Goal: Task Accomplishment & Management: Use online tool/utility

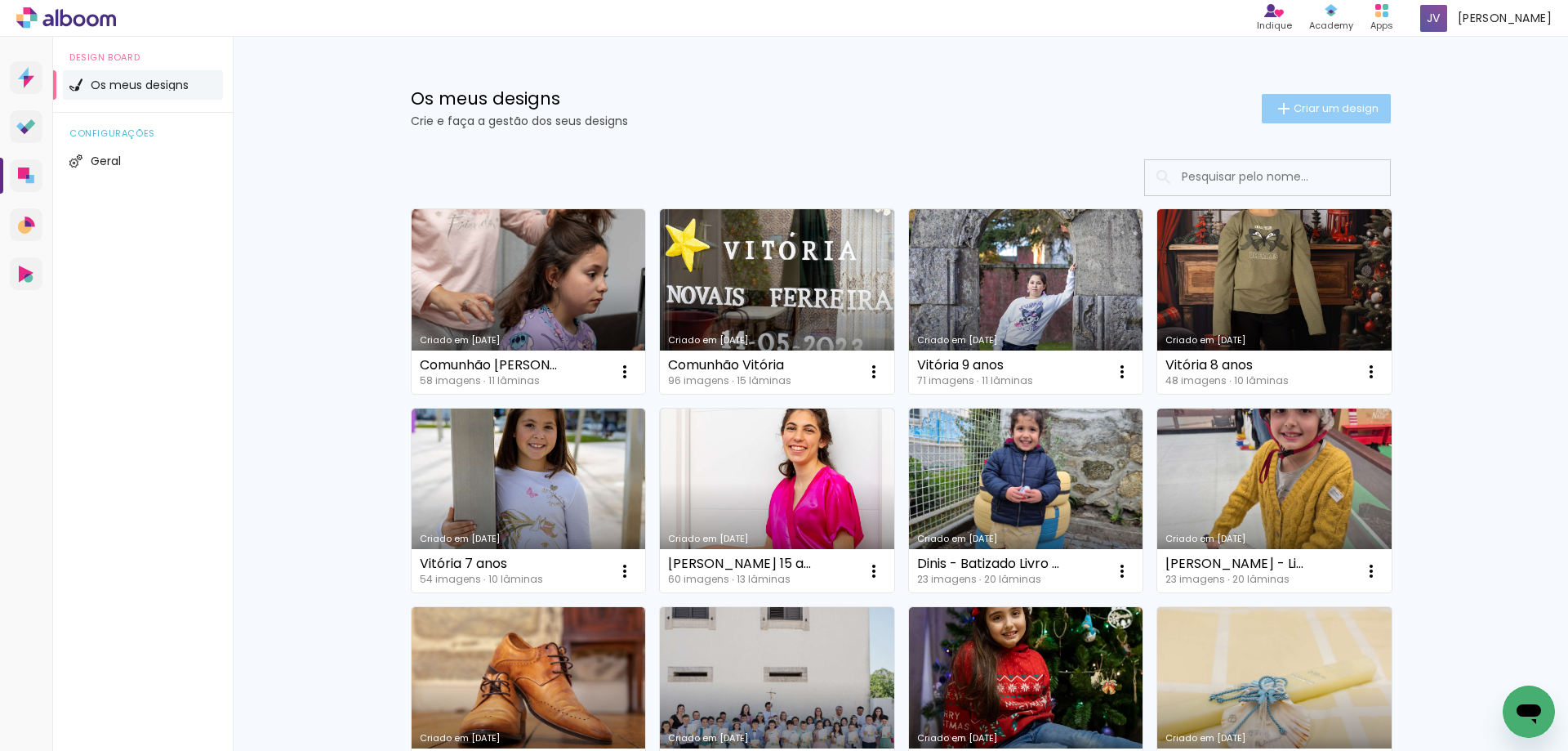
click at [1321, 108] on span "Criar um design" at bounding box center [1336, 108] width 85 height 11
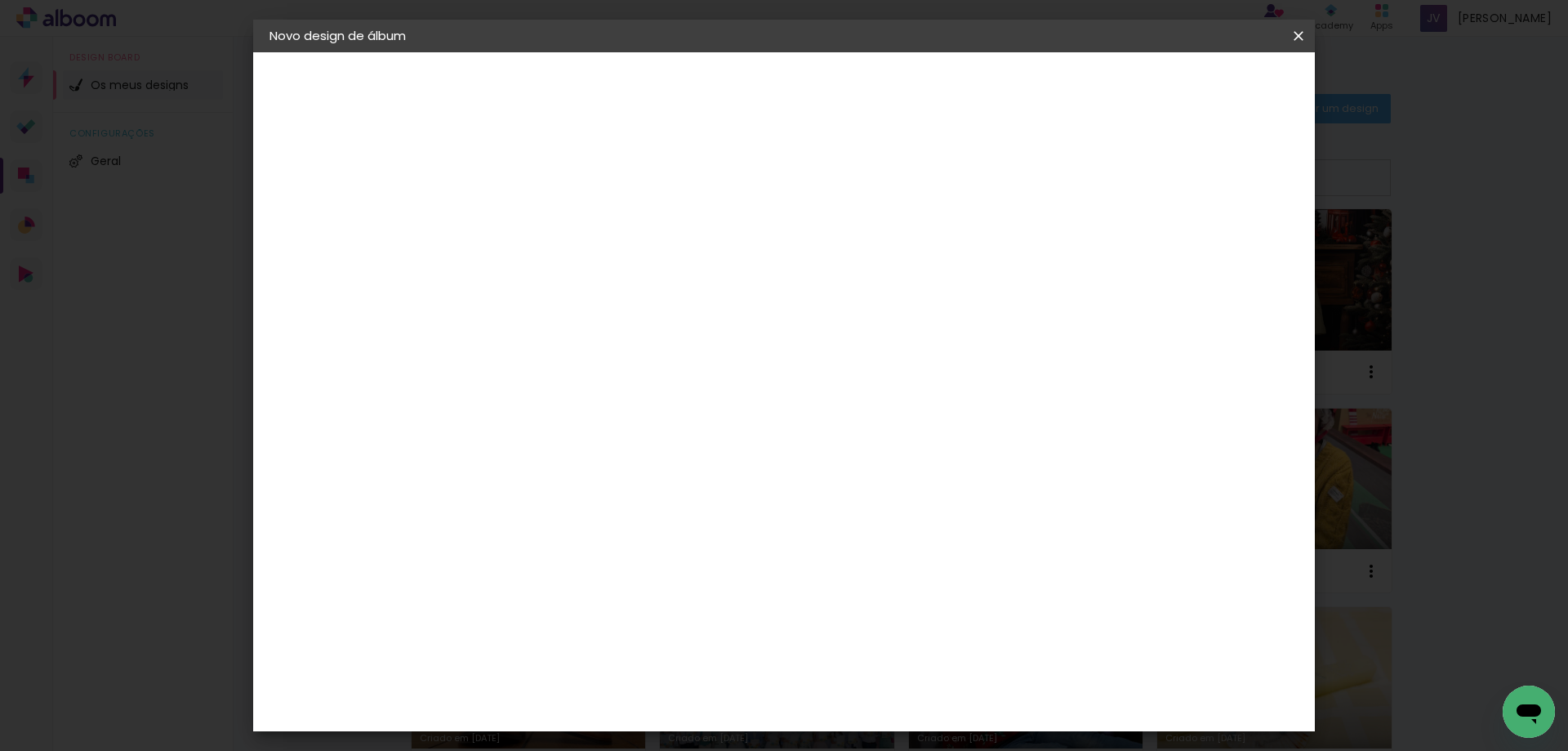
click at [536, 215] on input at bounding box center [536, 219] width 0 height 25
type input "[PERSON_NAME]"
type paper-input "[PERSON_NAME]"
click at [0, 0] on slot "Avançar" at bounding box center [0, 0] width 0 height 0
click at [632, 366] on div "DreambooksPro" at bounding box center [578, 370] width 106 height 13
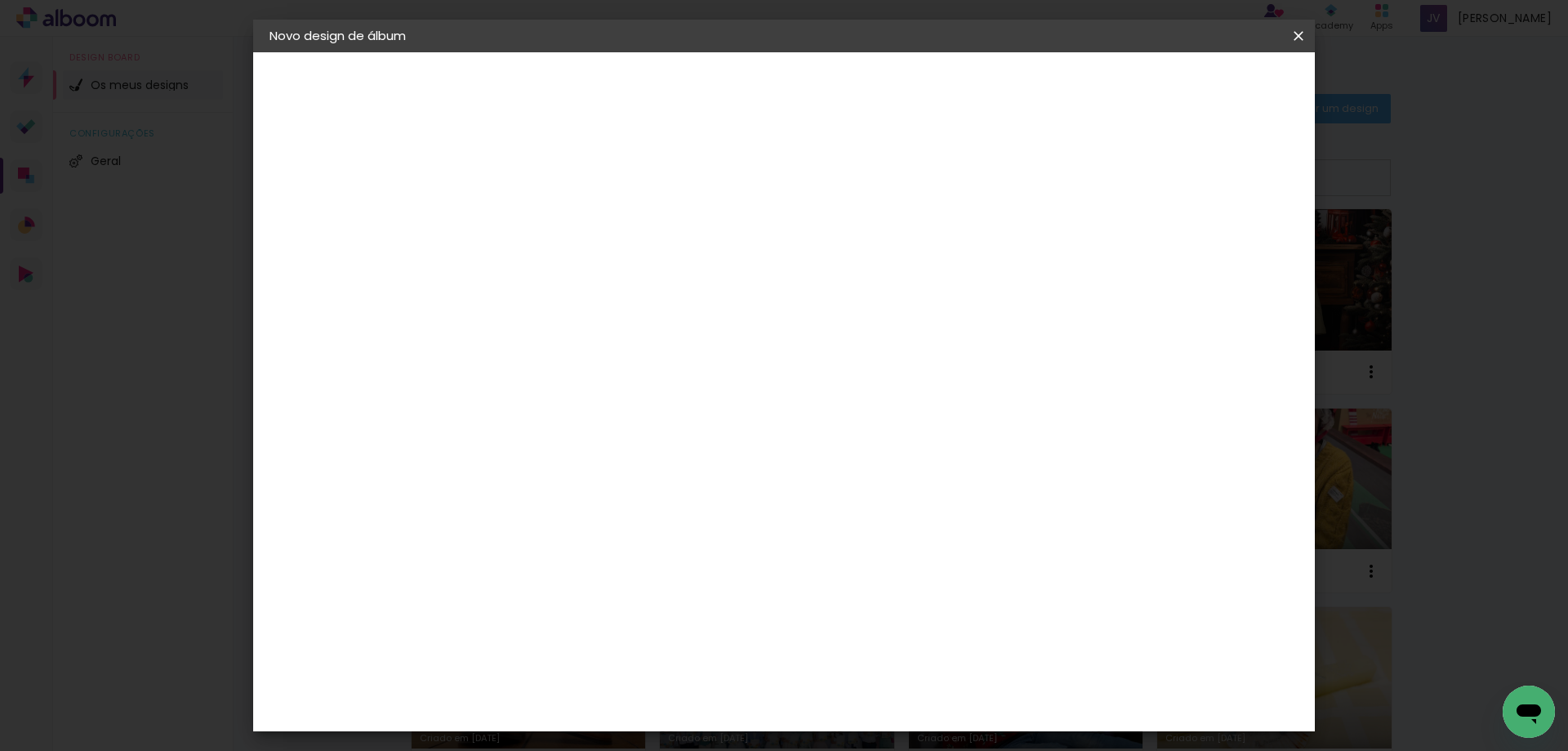
click at [0, 0] on slot "Avançar" at bounding box center [0, 0] width 0 height 0
click at [600, 272] on input "text" at bounding box center [568, 284] width 64 height 25
click at [814, 275] on paper-item "Álbum" at bounding box center [890, 271] width 327 height 33
type input "Álbum"
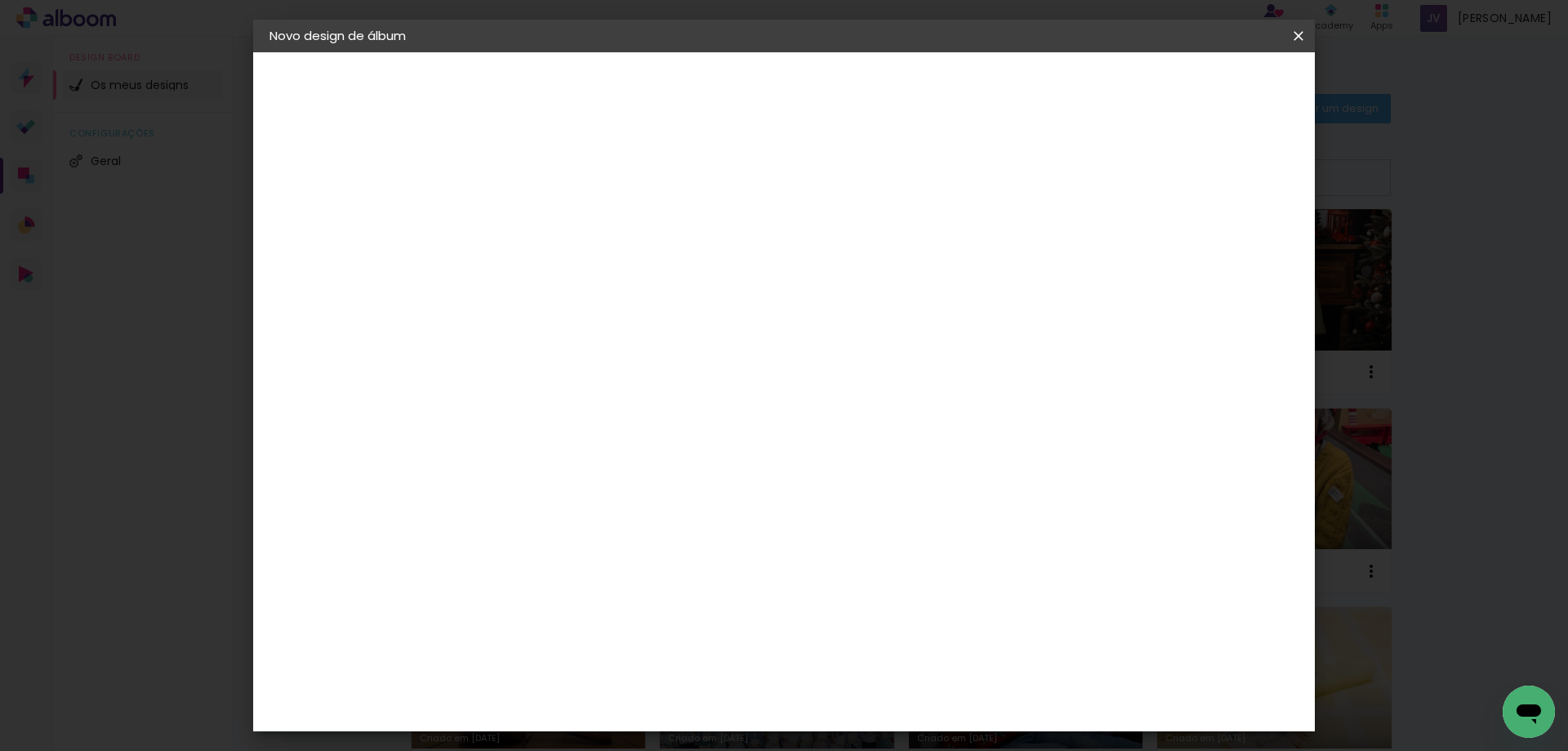
click at [647, 375] on span "25 × 25" at bounding box center [609, 391] width 76 height 34
click at [0, 0] on slot "Avançar" at bounding box center [0, 0] width 0 height 0
type input "3"
type paper-input "3"
click at [547, 173] on input "3" at bounding box center [524, 176] width 57 height 21
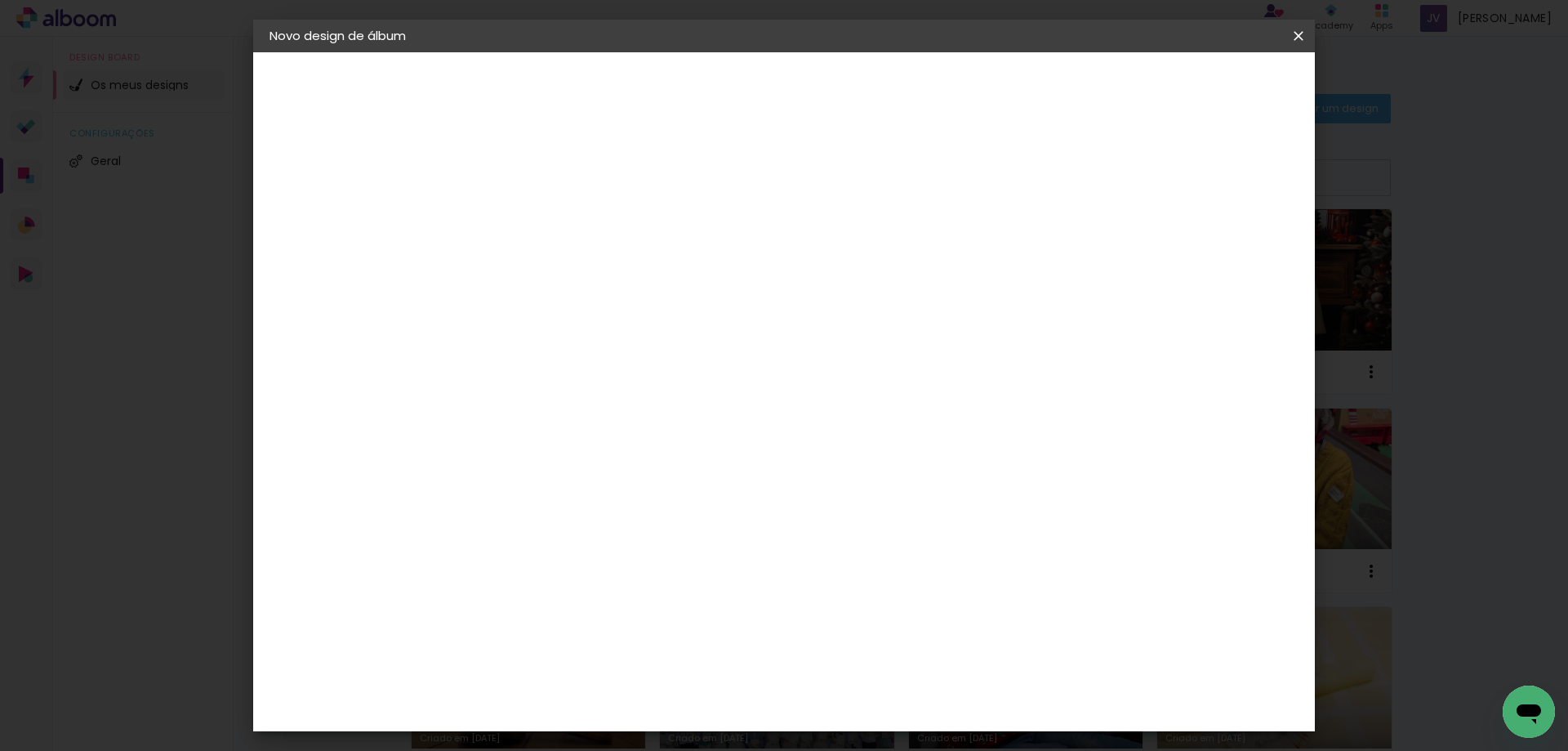
type input "4"
type paper-input "4"
click at [547, 173] on input "4" at bounding box center [524, 176] width 57 height 21
type input "5"
type paper-input "5"
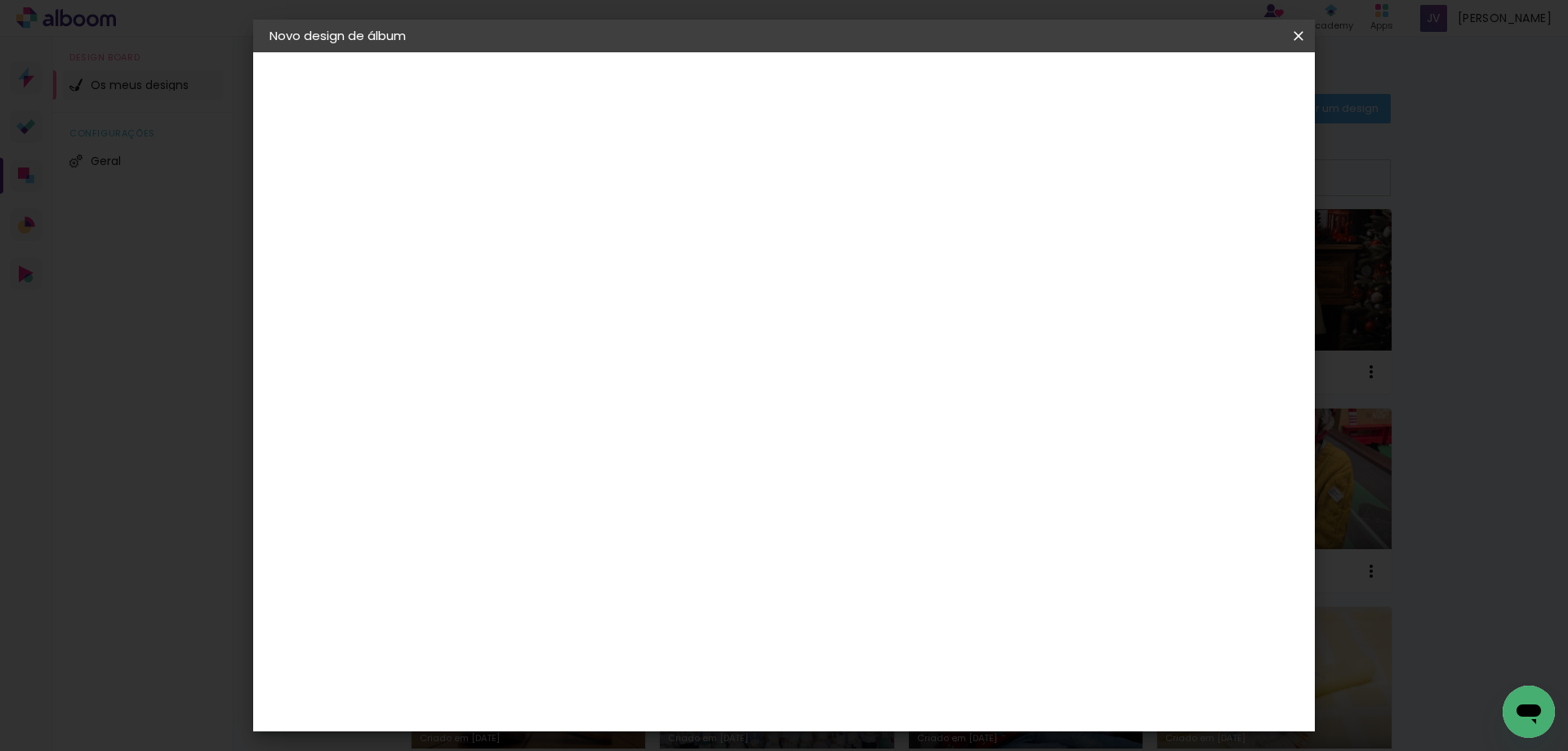
click at [547, 173] on input "5" at bounding box center [524, 176] width 57 height 21
click at [1095, 177] on div at bounding box center [1088, 177] width 15 height 15
type paper-checkbox "on"
click at [1197, 88] on span "Iniciar design" at bounding box center [1159, 86] width 74 height 12
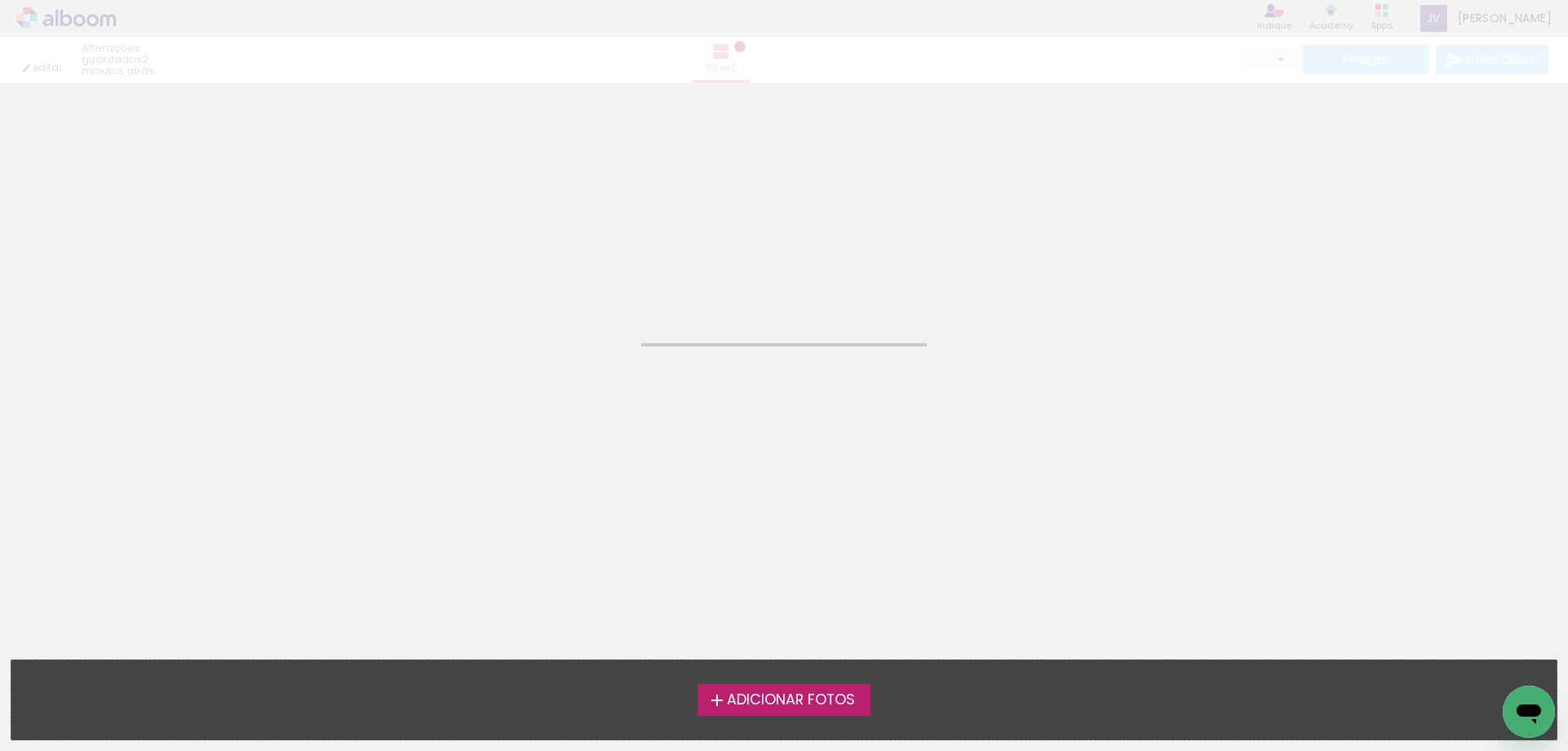
click at [824, 693] on span "Adicionar Fotos" at bounding box center [791, 700] width 128 height 15
click at [0, 0] on input "file" at bounding box center [0, 0] width 0 height 0
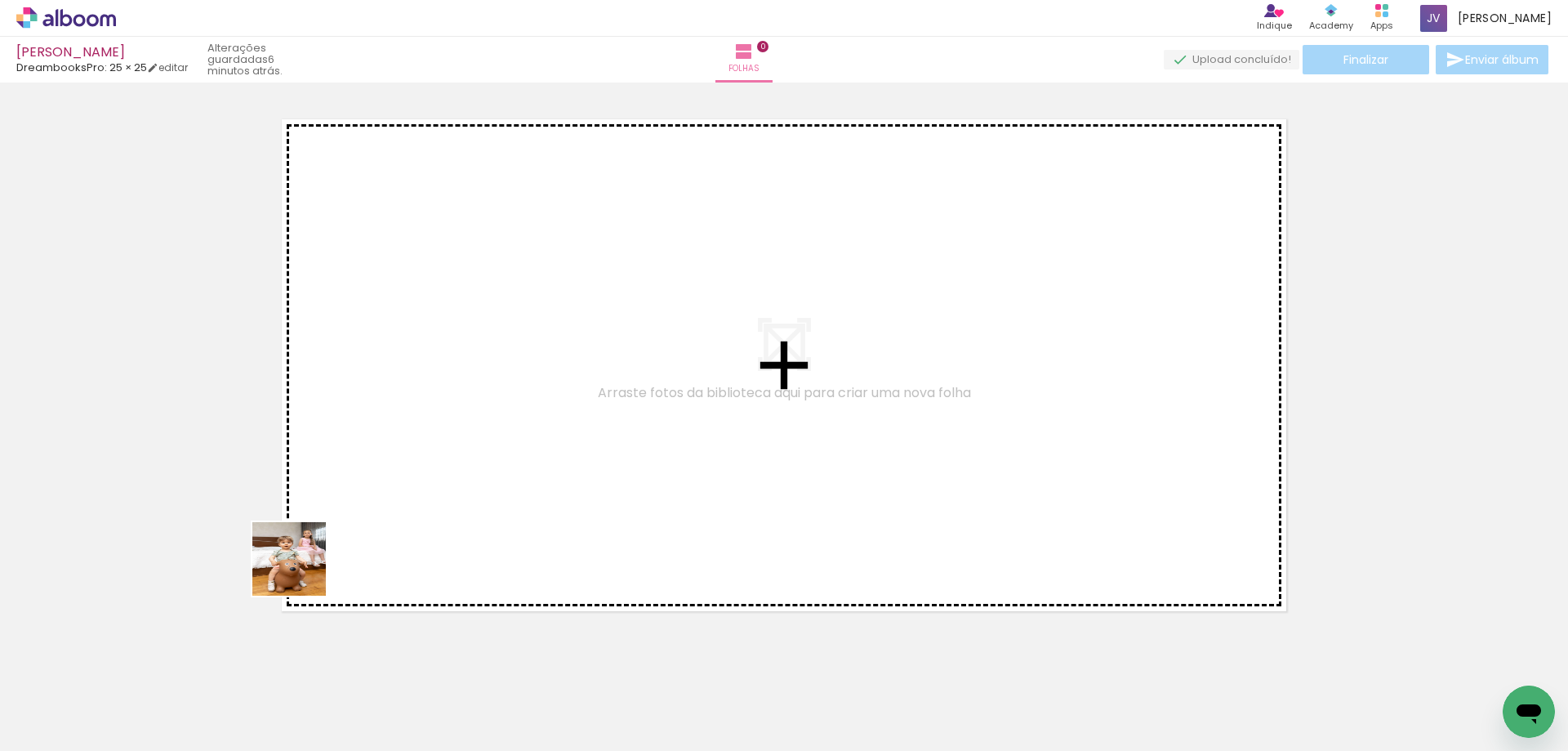
drag, startPoint x: 182, startPoint y: 706, endPoint x: 405, endPoint y: 502, distance: 302.2
click at [405, 502] on quentale-workspace at bounding box center [784, 376] width 1568 height 751
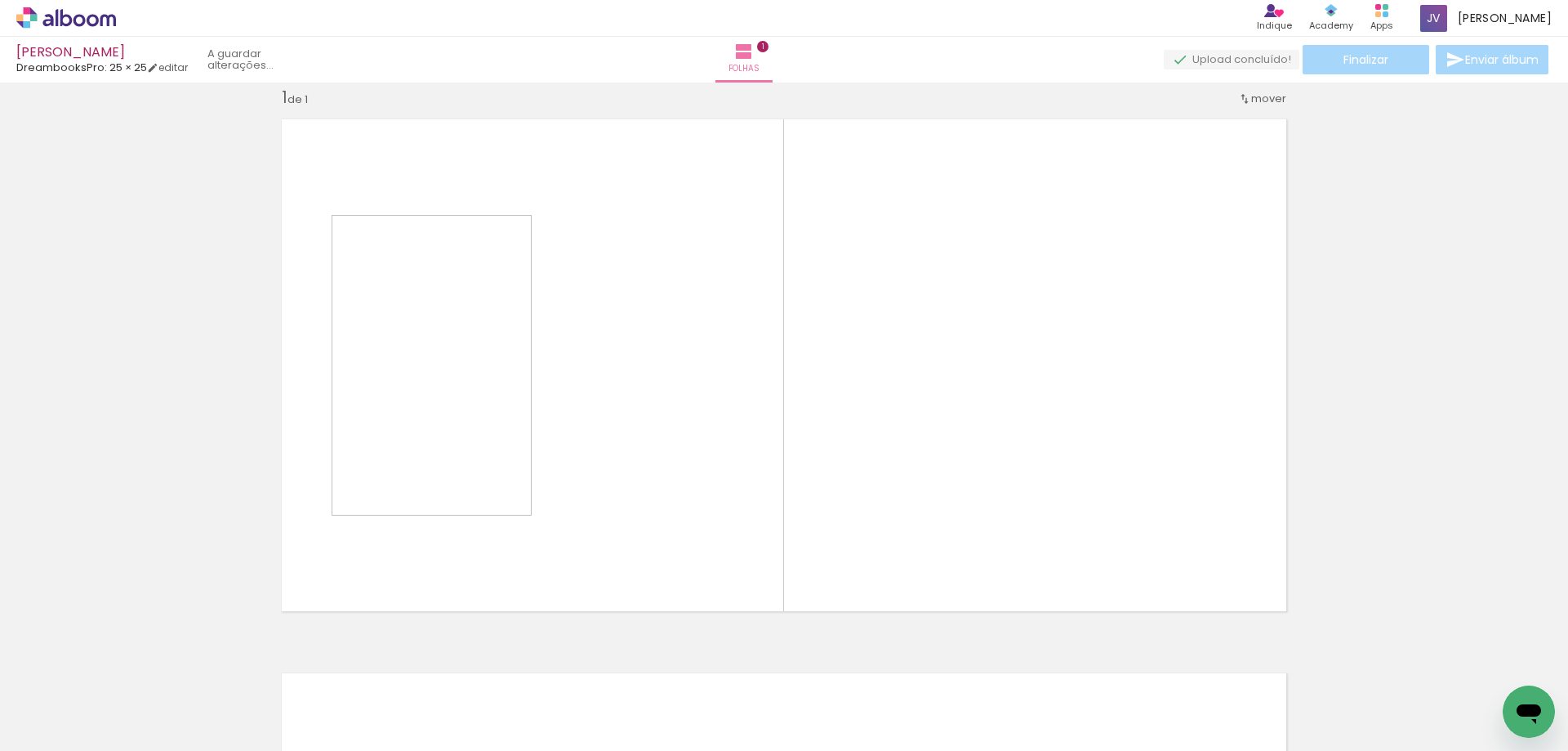
scroll to position [21, 0]
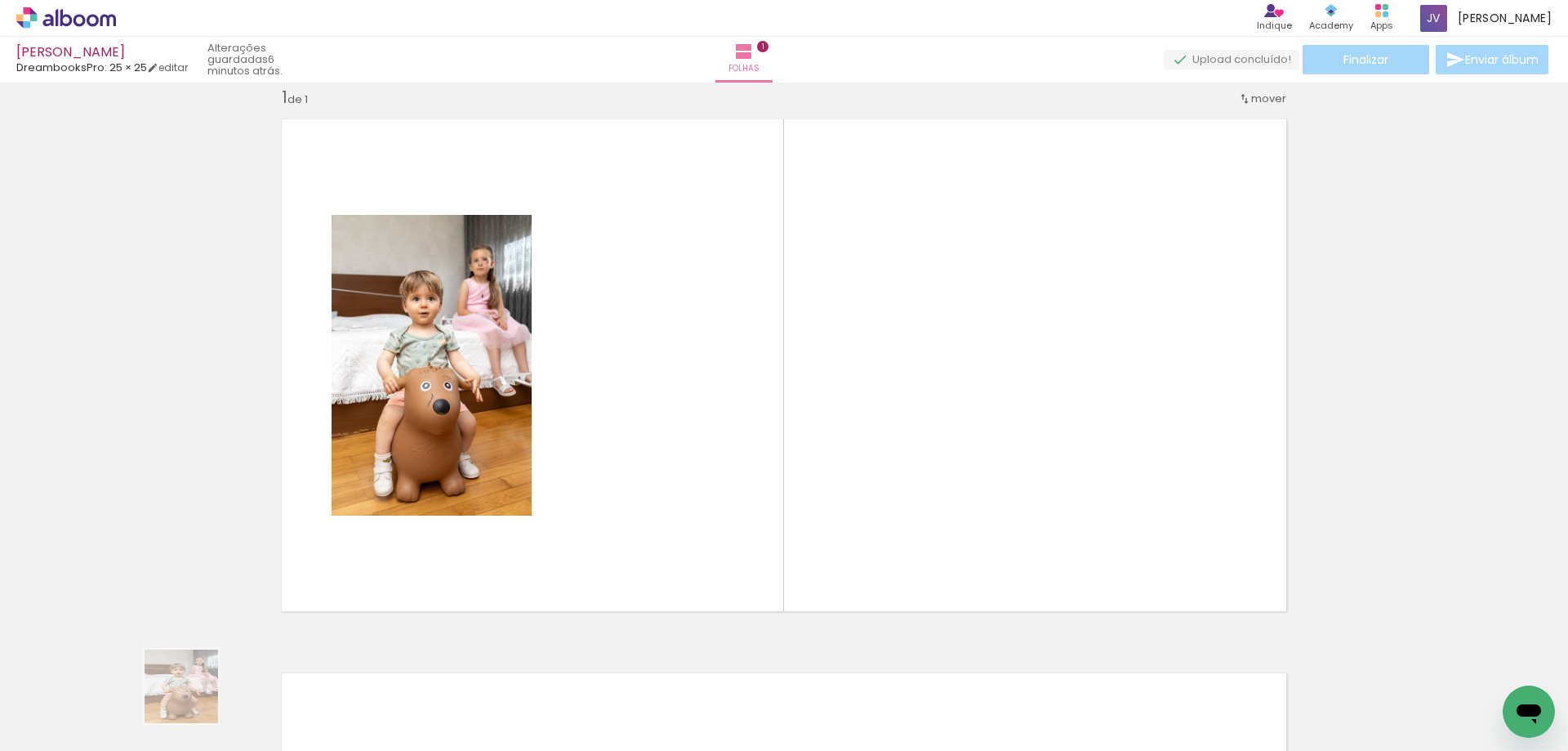
drag, startPoint x: 184, startPoint y: 707, endPoint x: 333, endPoint y: 696, distance: 149.4
click at [471, 537] on quentale-workspace at bounding box center [784, 376] width 1568 height 751
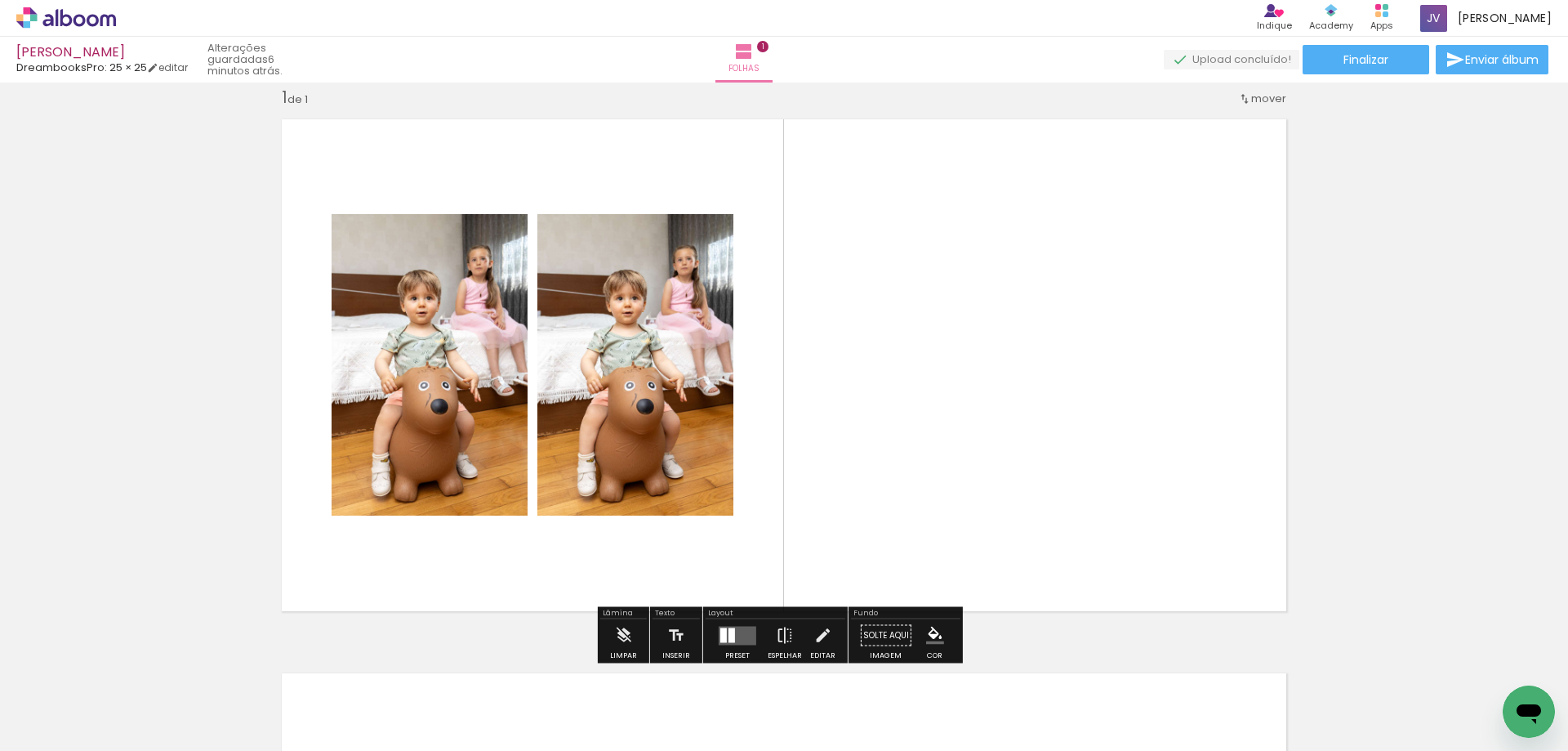
click at [61, 699] on input "Todas as fotos" at bounding box center [46, 701] width 62 height 14
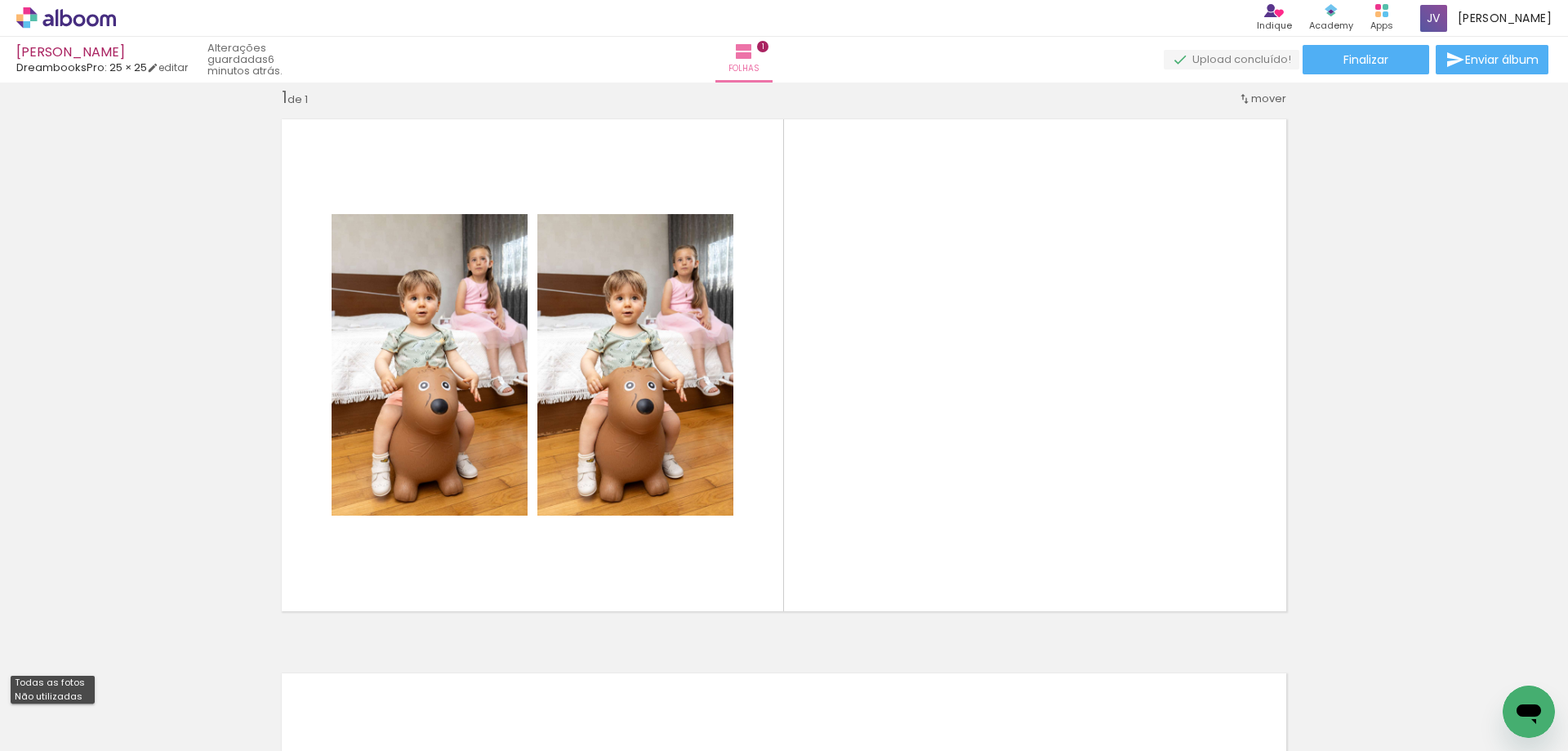
click at [0, 0] on slot "Não utilizadas" at bounding box center [0, 0] width 0 height 0
type input "Não utilizadas"
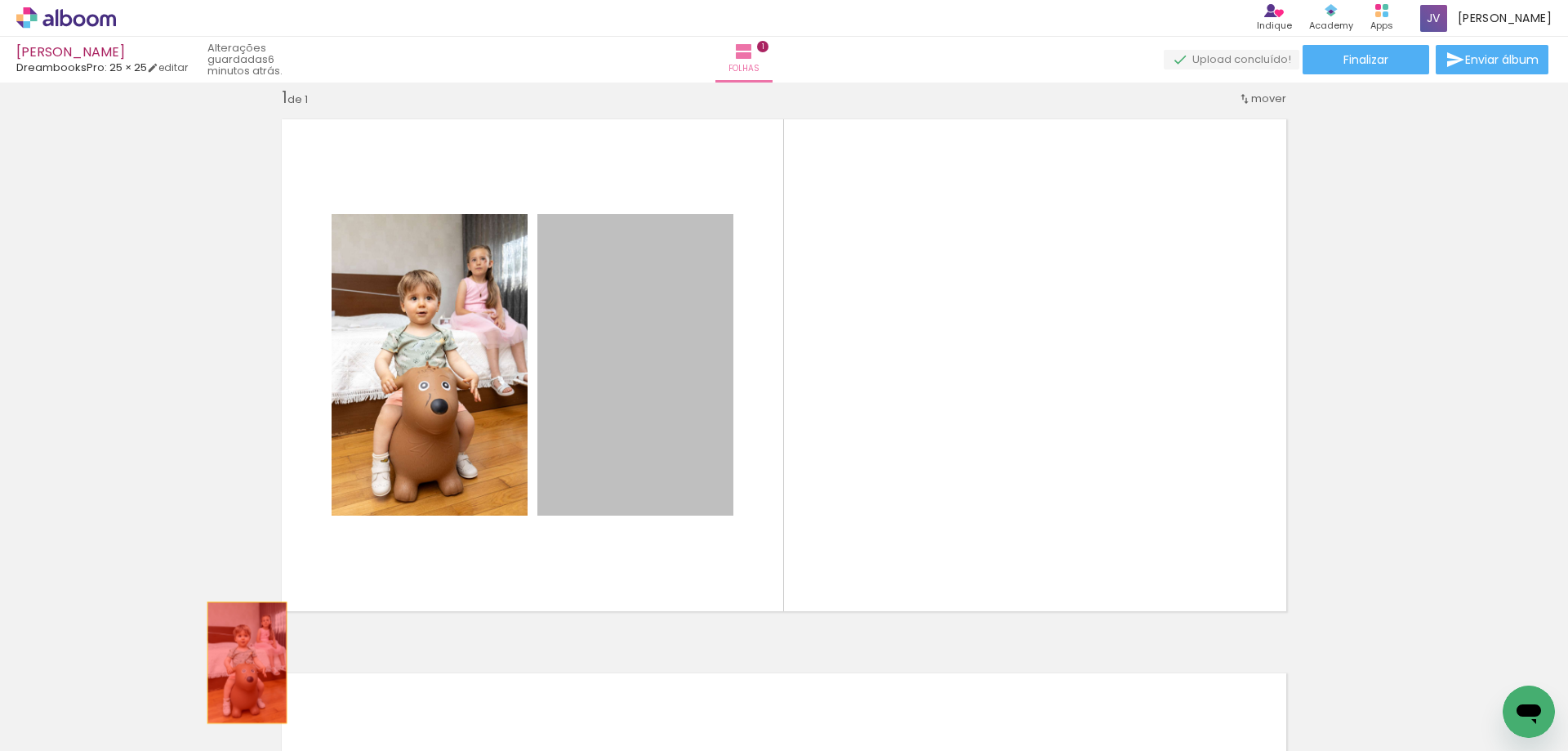
drag, startPoint x: 589, startPoint y: 436, endPoint x: 189, endPoint y: 700, distance: 479.3
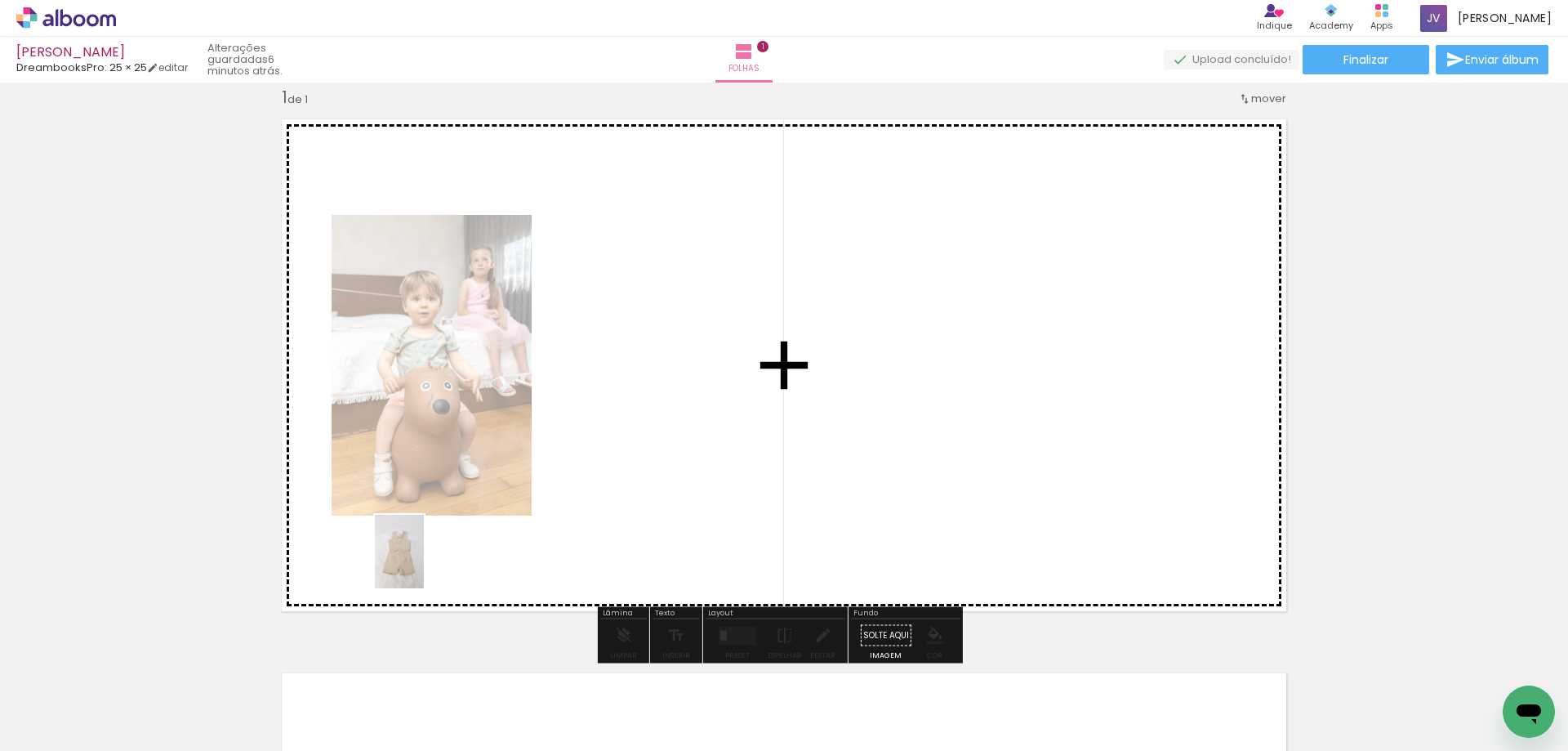
drag, startPoint x: 168, startPoint y: 725, endPoint x: 440, endPoint y: 568, distance: 314.1
click at [440, 567] on quentale-workspace at bounding box center [784, 376] width 1568 height 751
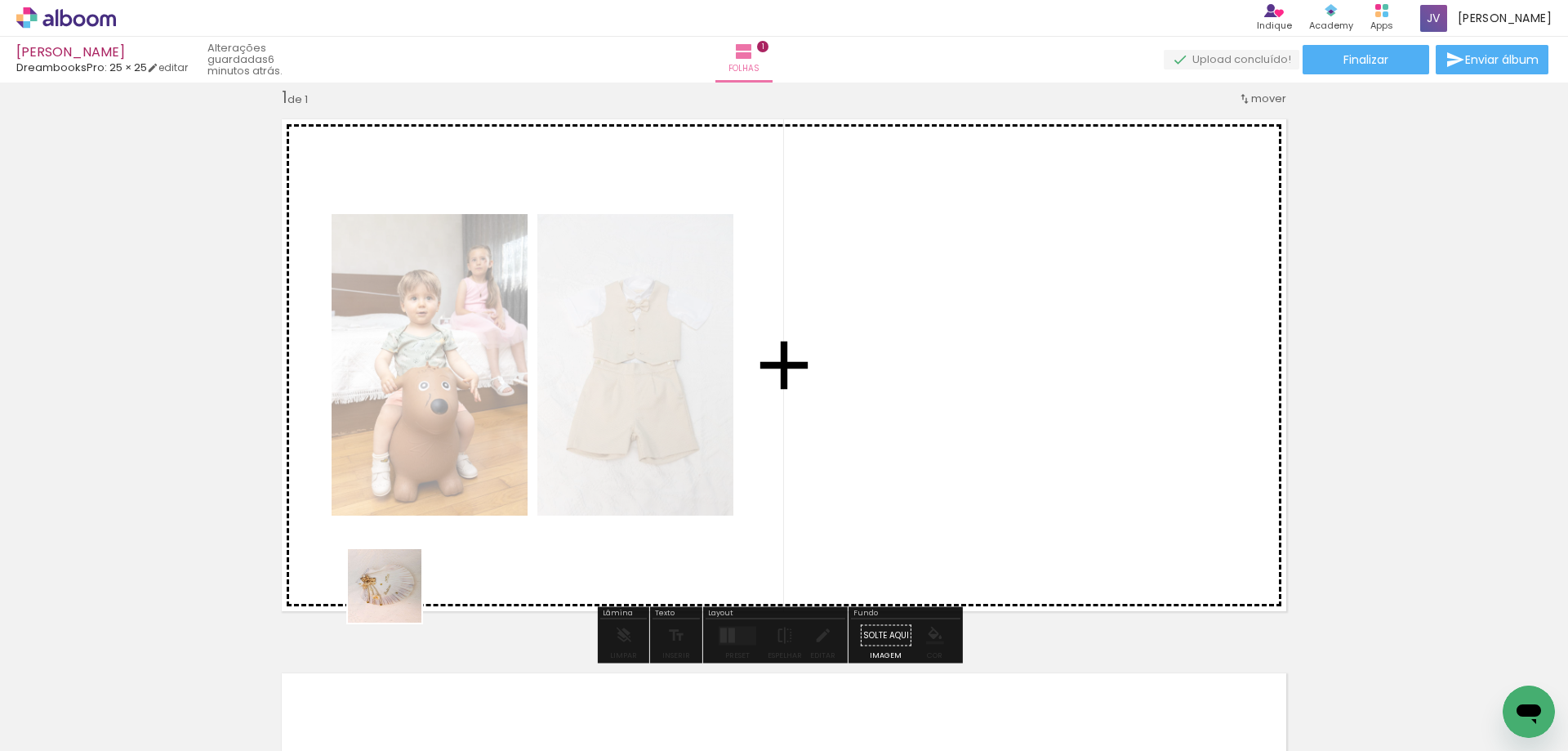
drag, startPoint x: 295, startPoint y: 645, endPoint x: 439, endPoint y: 587, distance: 155.2
click at [439, 587] on quentale-workspace at bounding box center [784, 376] width 1568 height 751
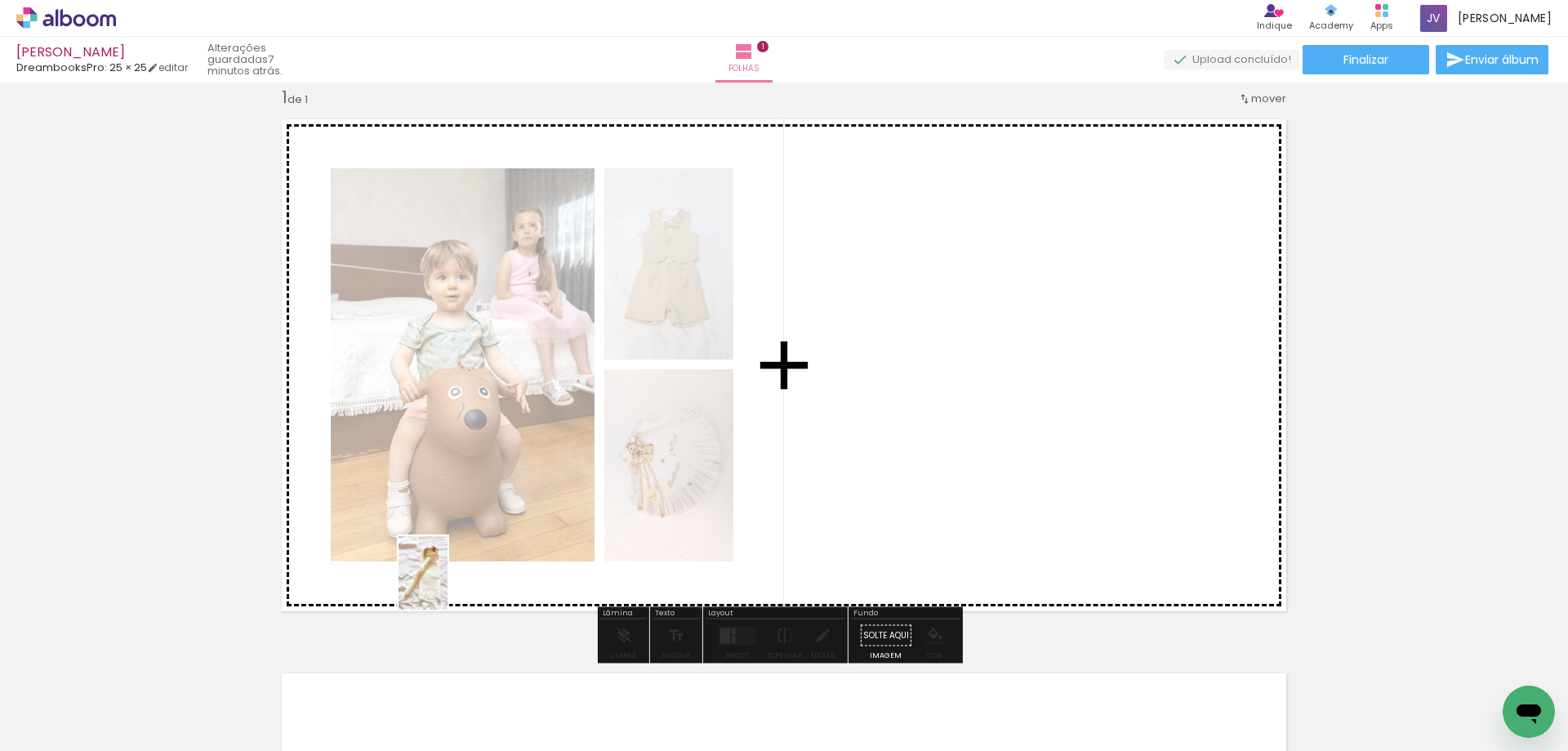
drag, startPoint x: 254, startPoint y: 703, endPoint x: 452, endPoint y: 582, distance: 232.0
click at [452, 582] on quentale-workspace at bounding box center [784, 376] width 1568 height 751
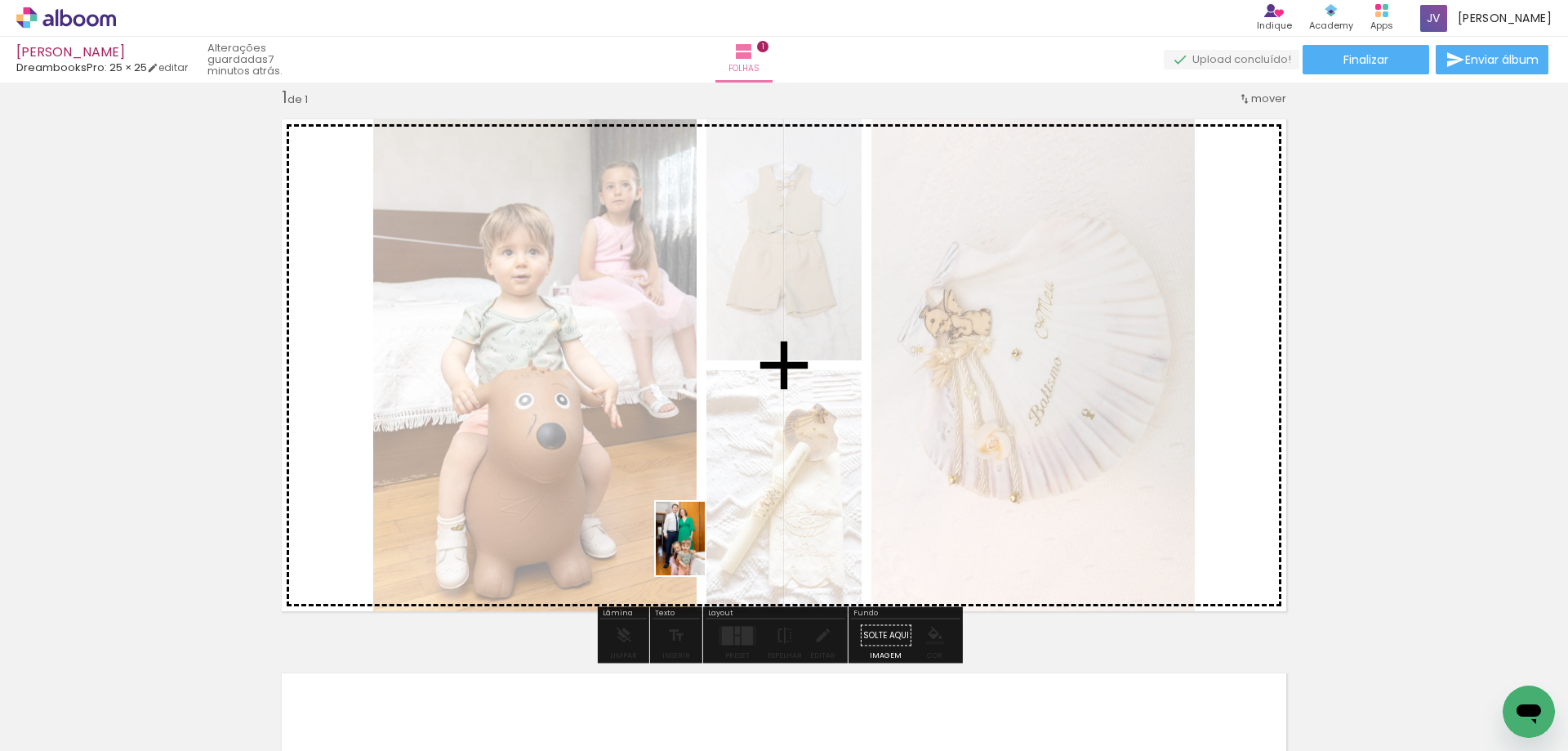
drag, startPoint x: 178, startPoint y: 732, endPoint x: 705, endPoint y: 551, distance: 557.2
click at [705, 551] on quentale-workspace at bounding box center [784, 376] width 1568 height 751
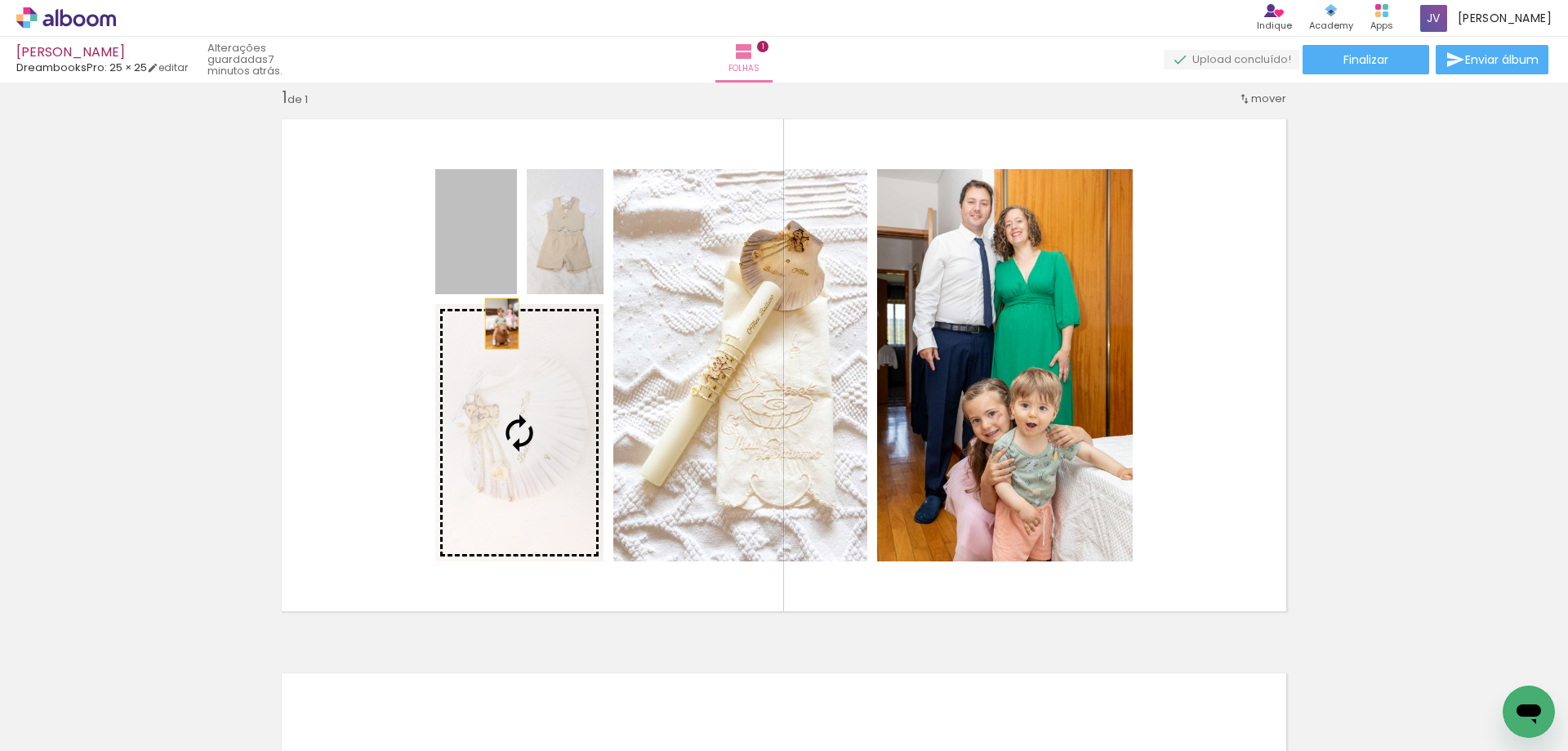
drag, startPoint x: 492, startPoint y: 258, endPoint x: 511, endPoint y: 398, distance: 141.3
click at [0, 0] on slot at bounding box center [0, 0] width 0 height 0
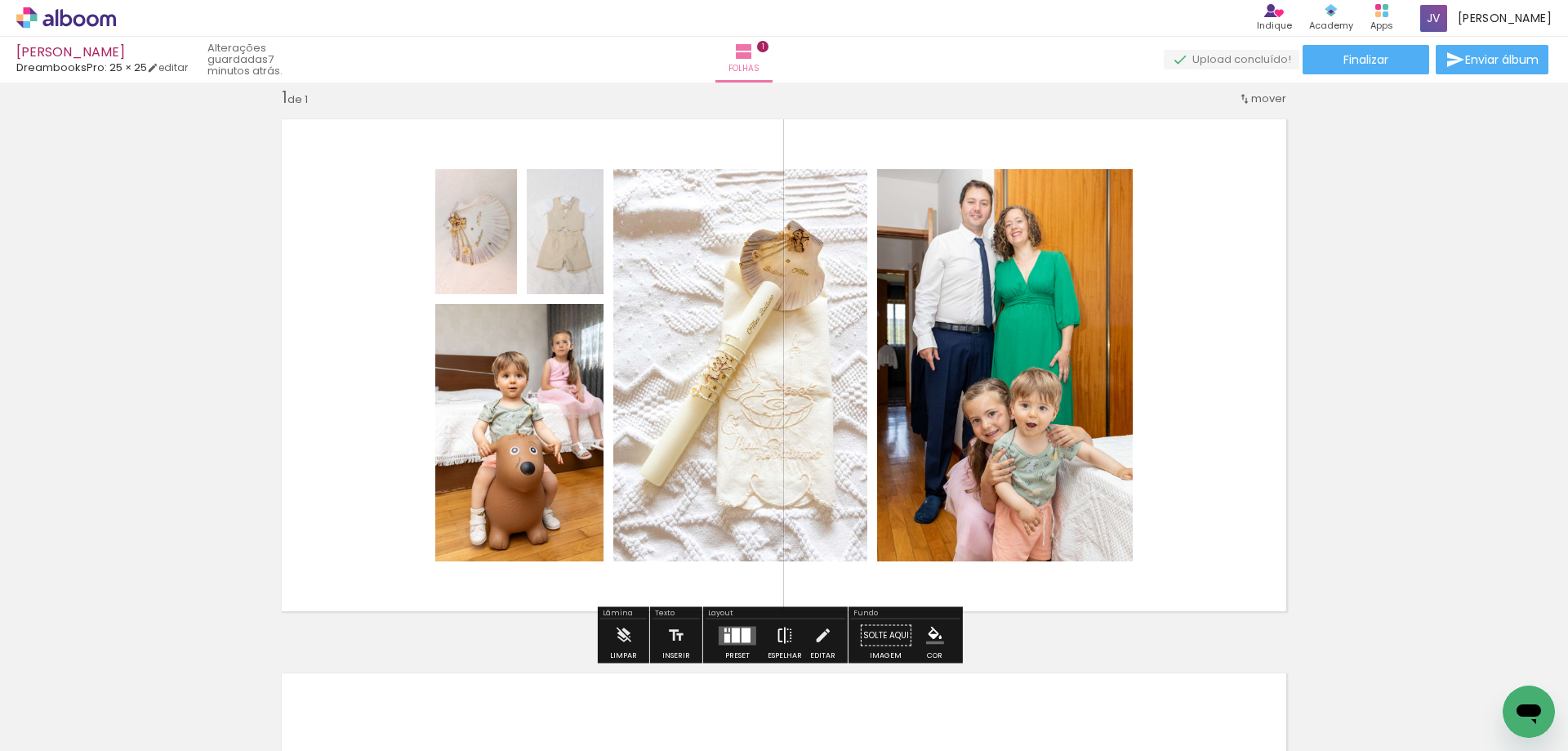
click at [776, 636] on iron-icon at bounding box center [785, 636] width 18 height 33
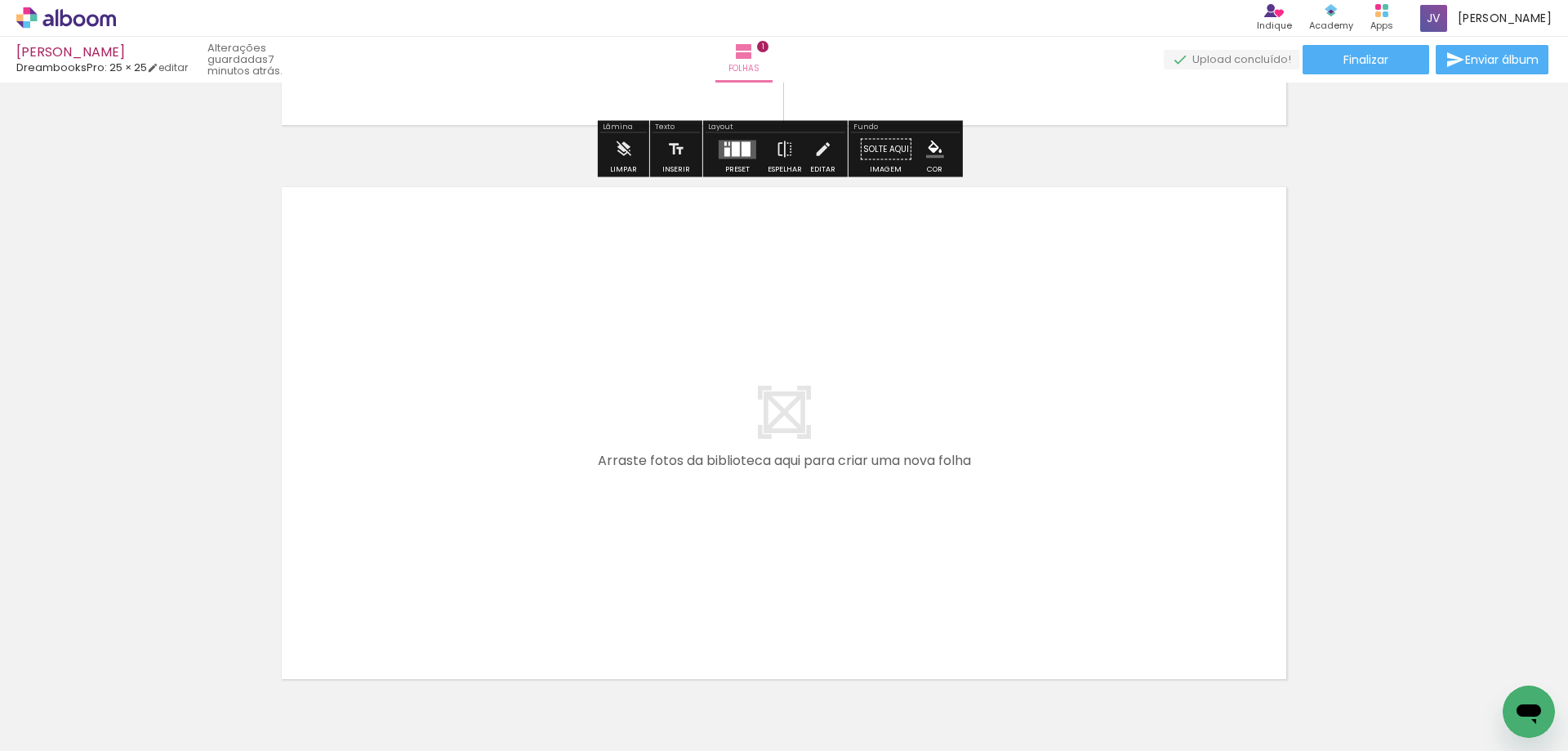
scroll to position [606, 0]
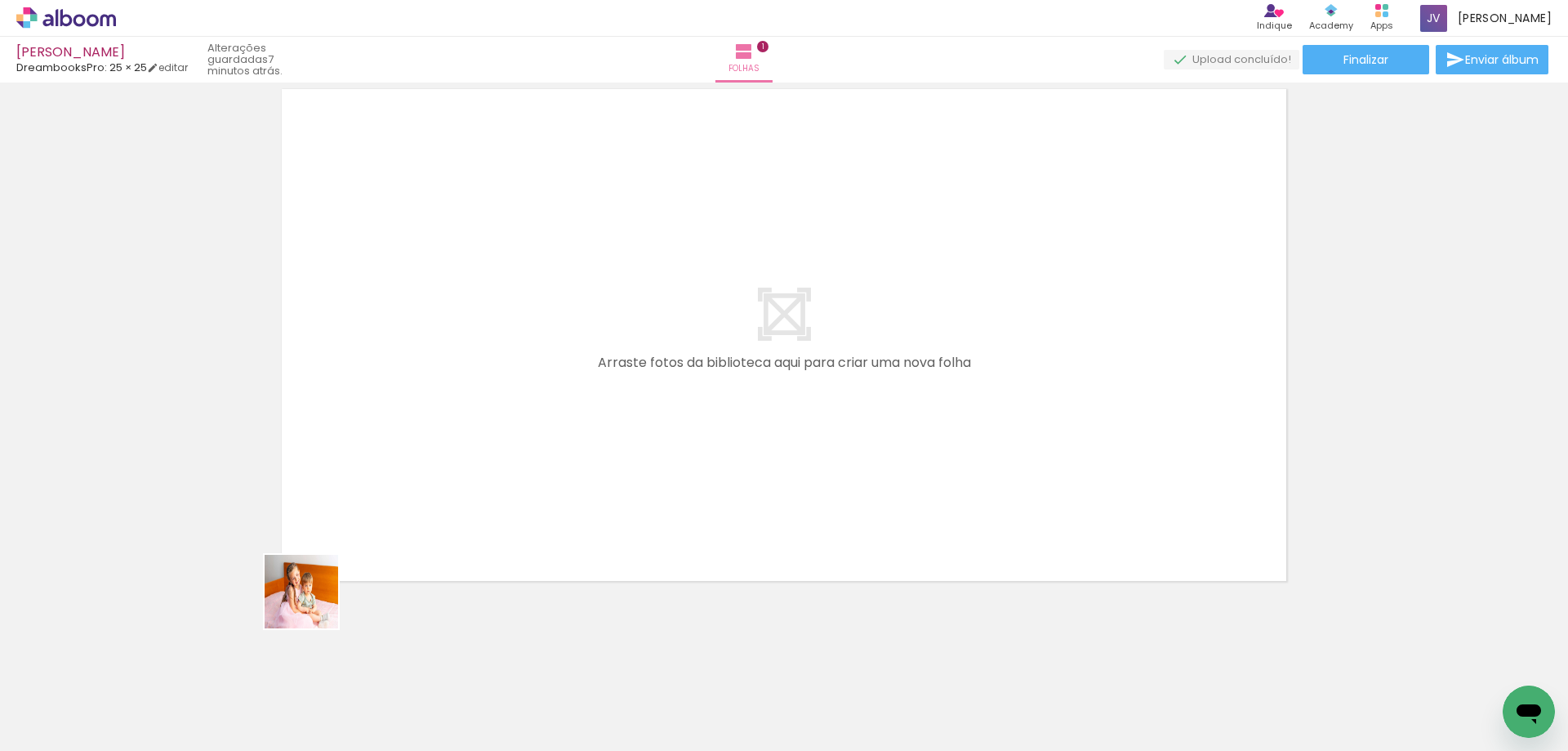
drag, startPoint x: 190, startPoint y: 709, endPoint x: 270, endPoint y: 680, distance: 85.1
click at [370, 554] on quentale-workspace at bounding box center [784, 376] width 1568 height 751
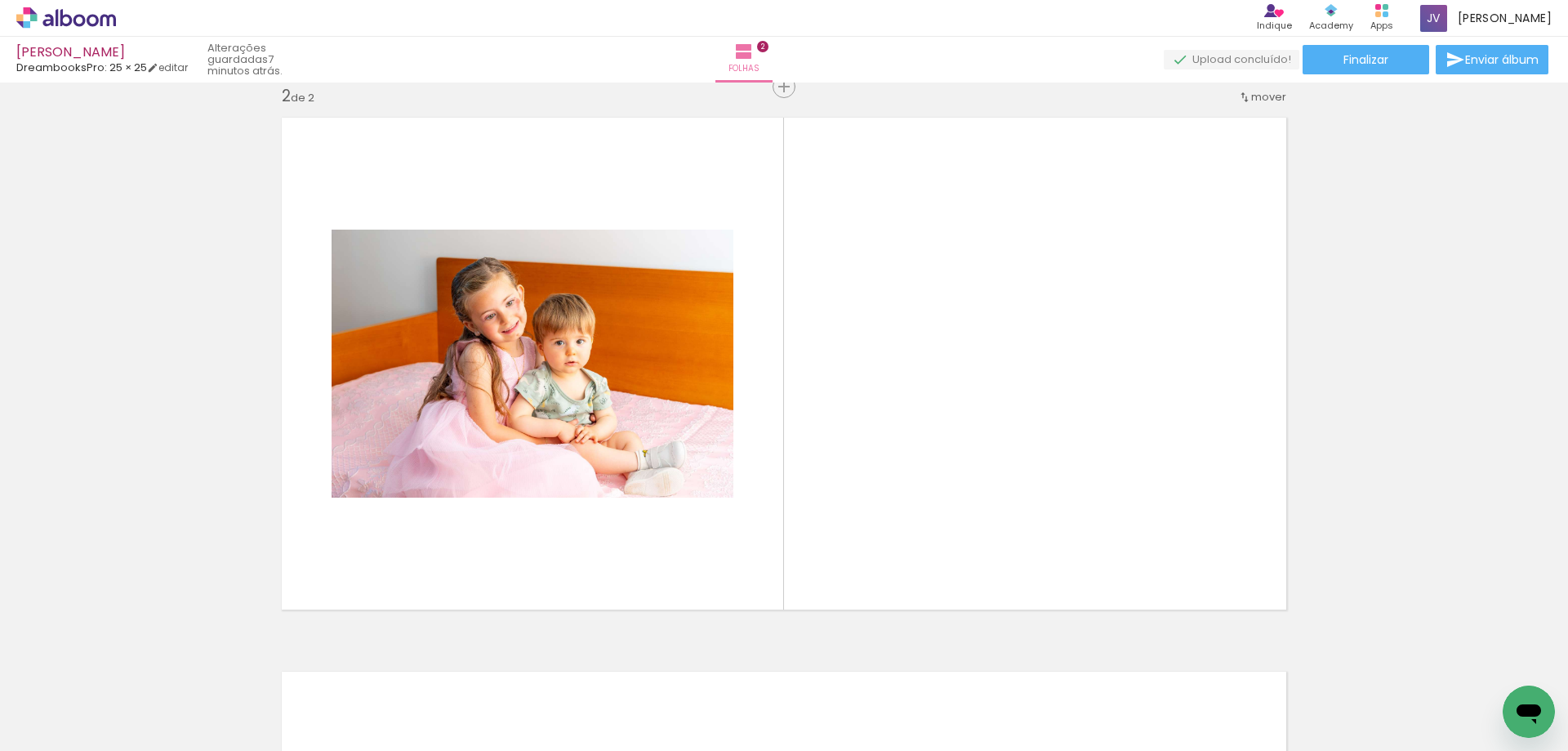
scroll to position [575, 0]
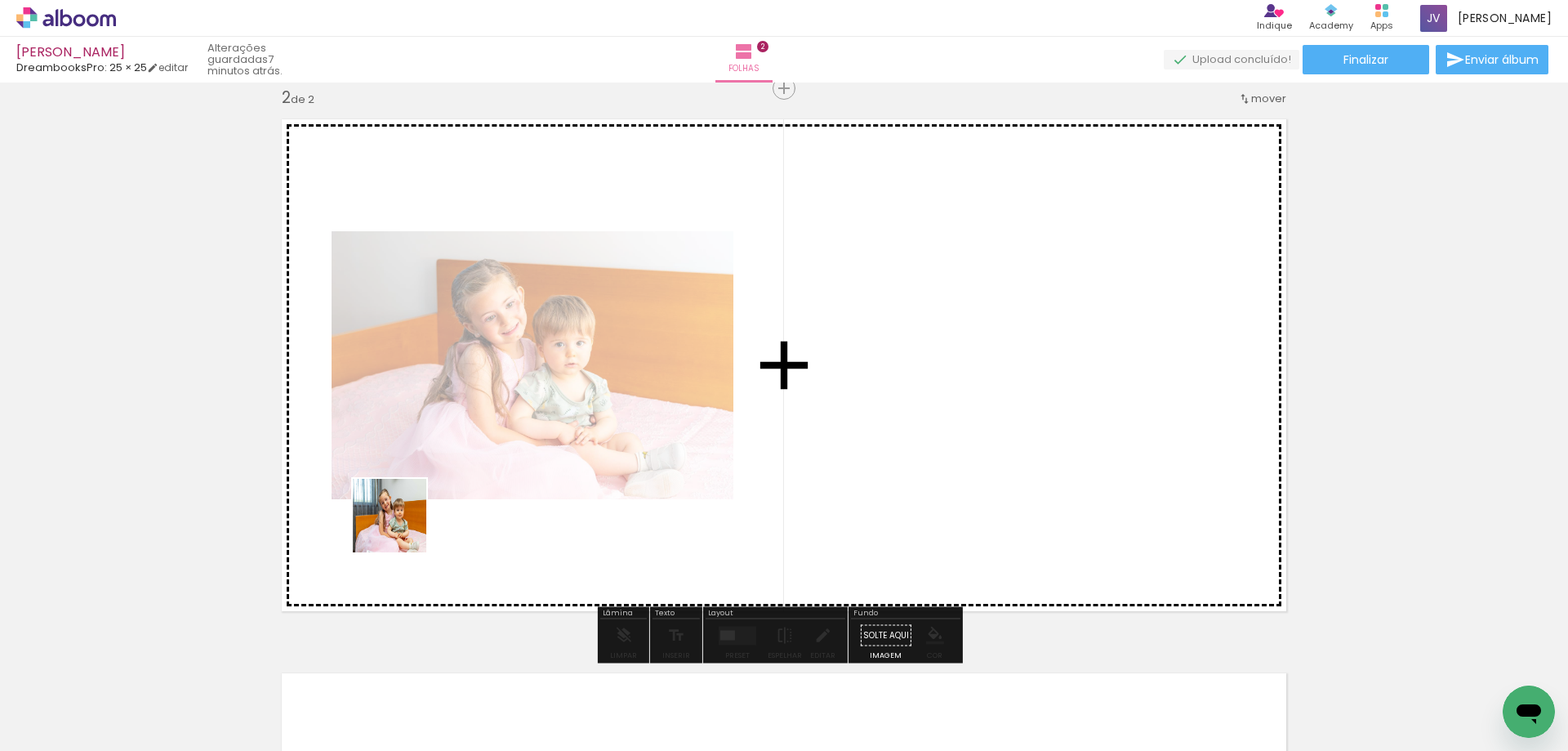
drag, startPoint x: 174, startPoint y: 703, endPoint x: 323, endPoint y: 617, distance: 172.0
click at [405, 526] on quentale-workspace at bounding box center [784, 376] width 1568 height 751
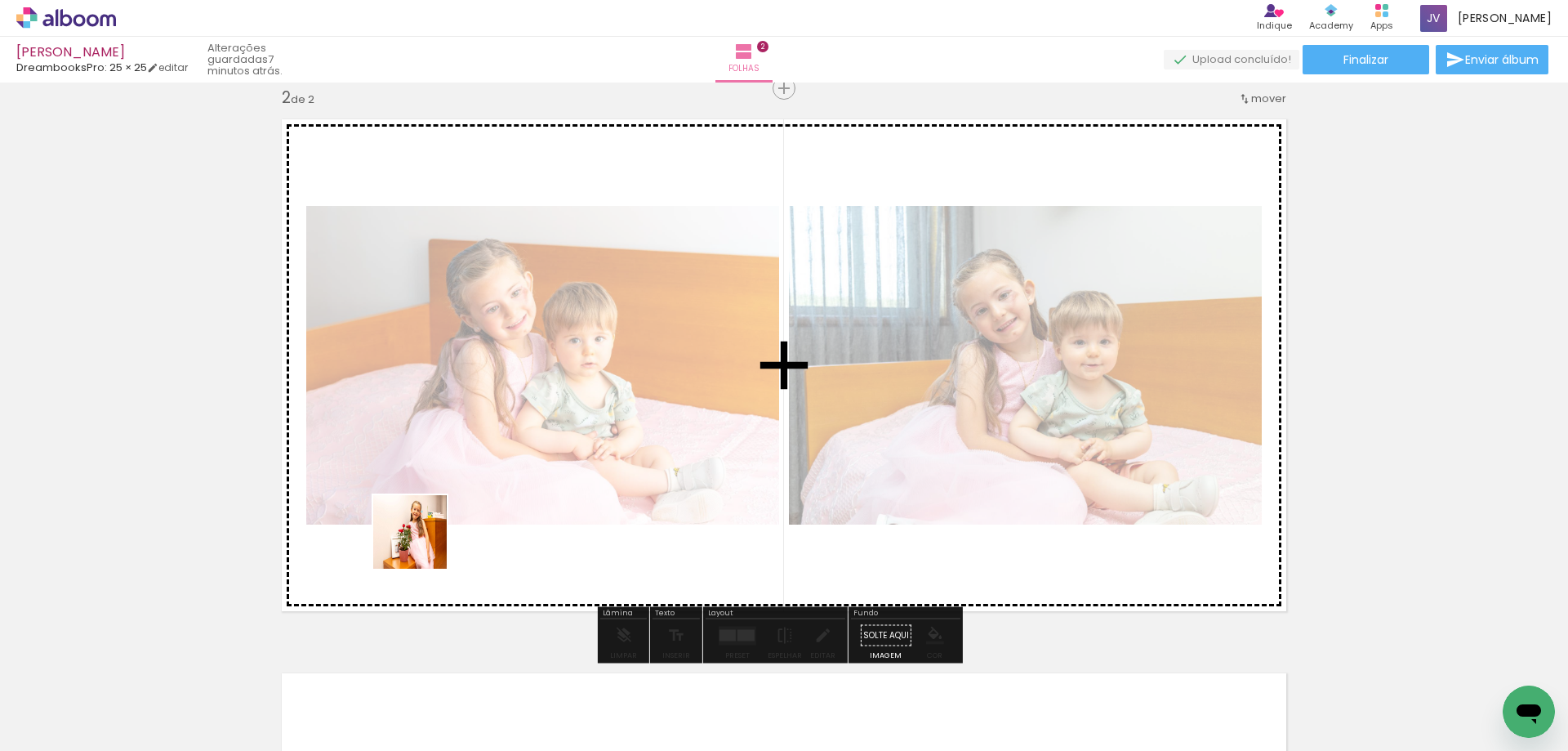
drag, startPoint x: 304, startPoint y: 610, endPoint x: 365, endPoint y: 606, distance: 61.1
click at [435, 538] on quentale-workspace at bounding box center [784, 376] width 1568 height 751
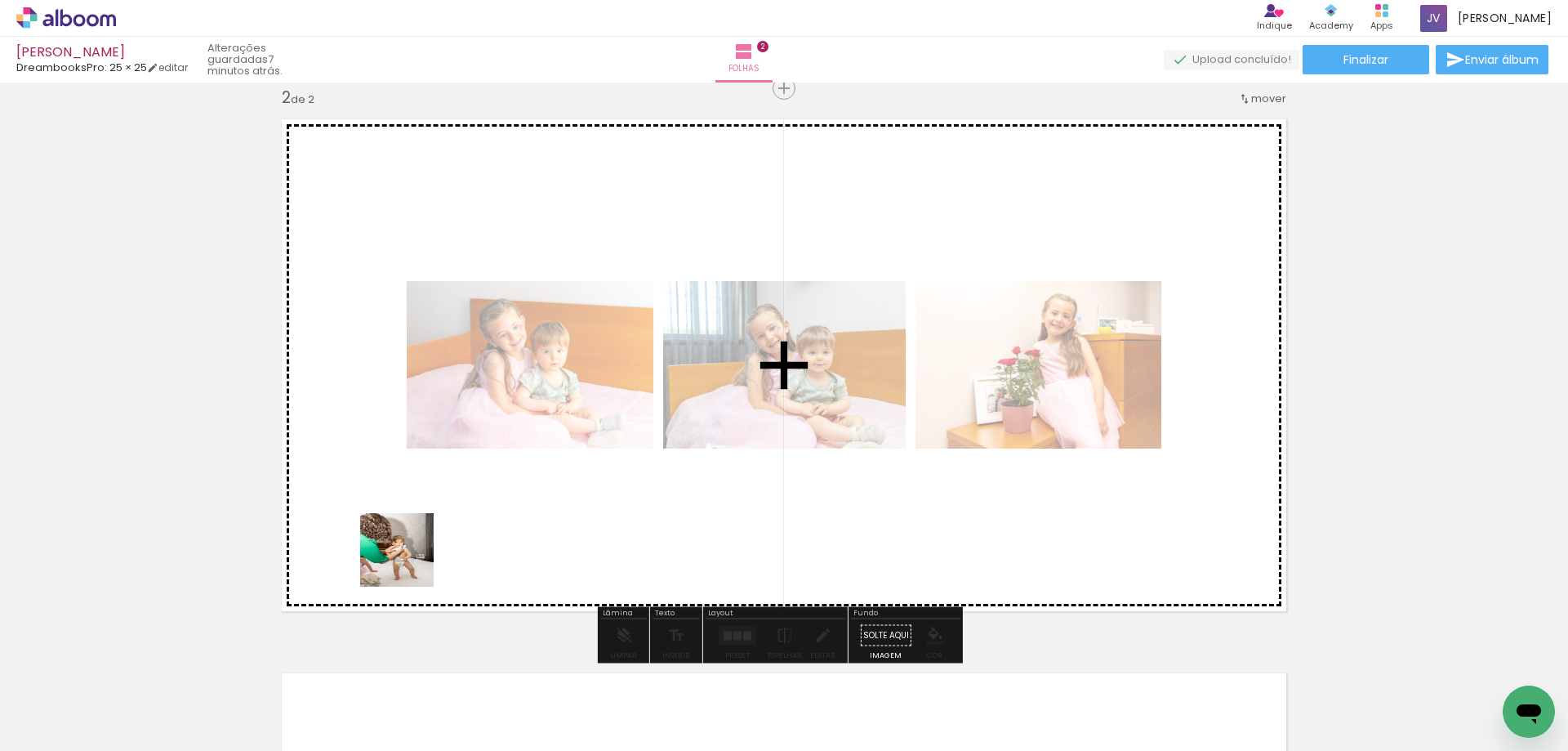
drag, startPoint x: 182, startPoint y: 702, endPoint x: 409, endPoint y: 562, distance: 266.7
click at [409, 562] on quentale-workspace at bounding box center [784, 376] width 1568 height 751
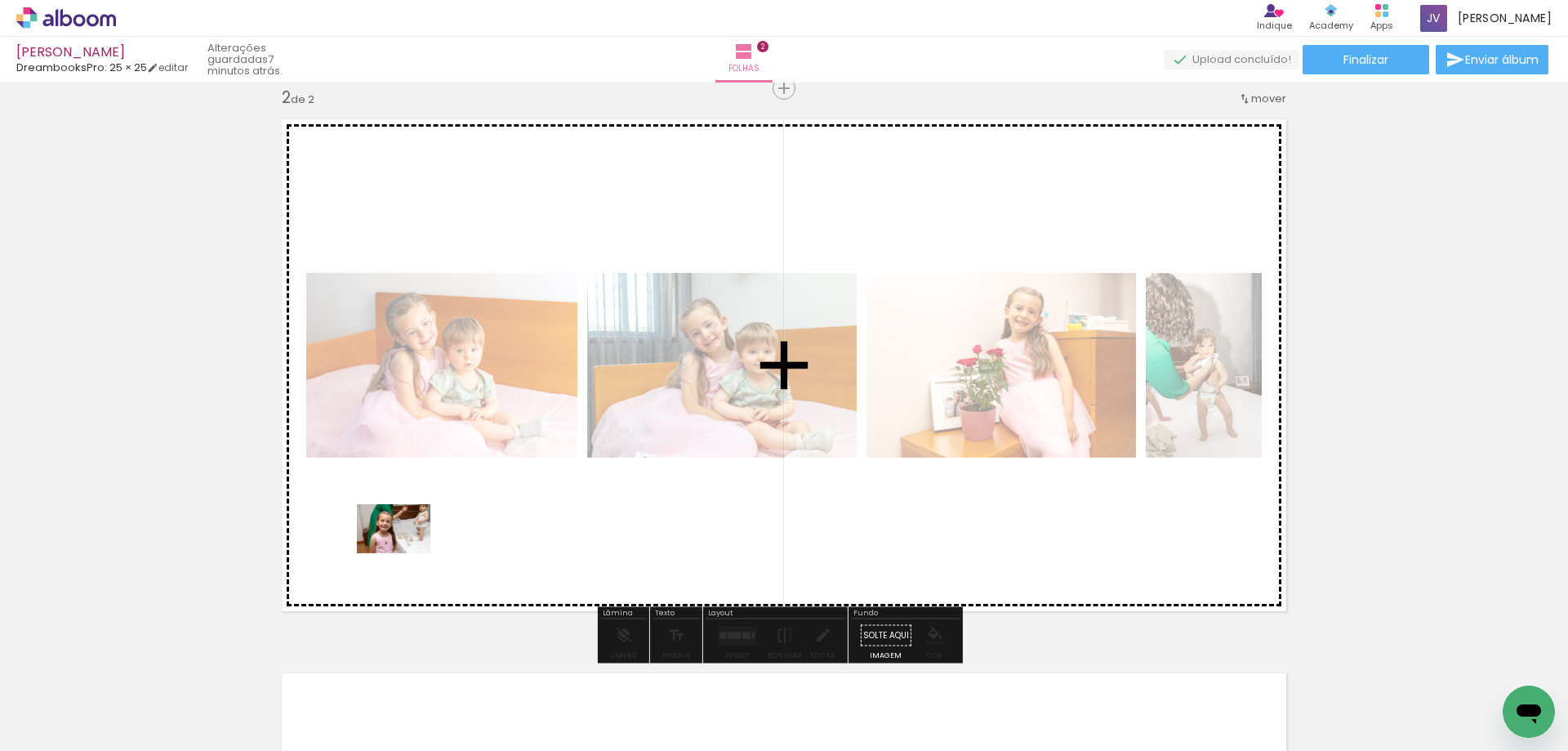
drag, startPoint x: 195, startPoint y: 690, endPoint x: 406, endPoint y: 553, distance: 251.6
click at [406, 553] on quentale-workspace at bounding box center [784, 376] width 1568 height 751
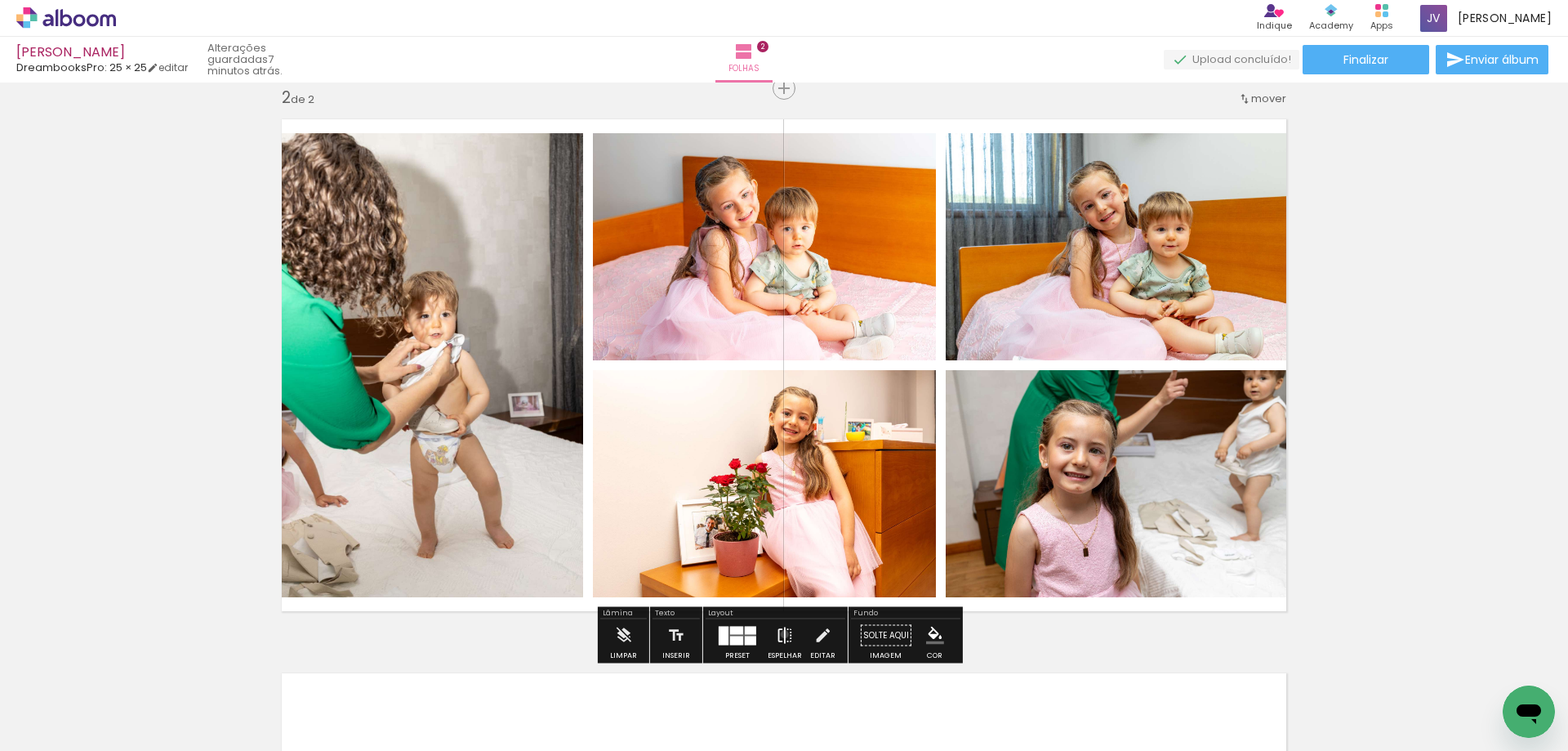
click at [781, 634] on iron-icon at bounding box center [785, 636] width 18 height 33
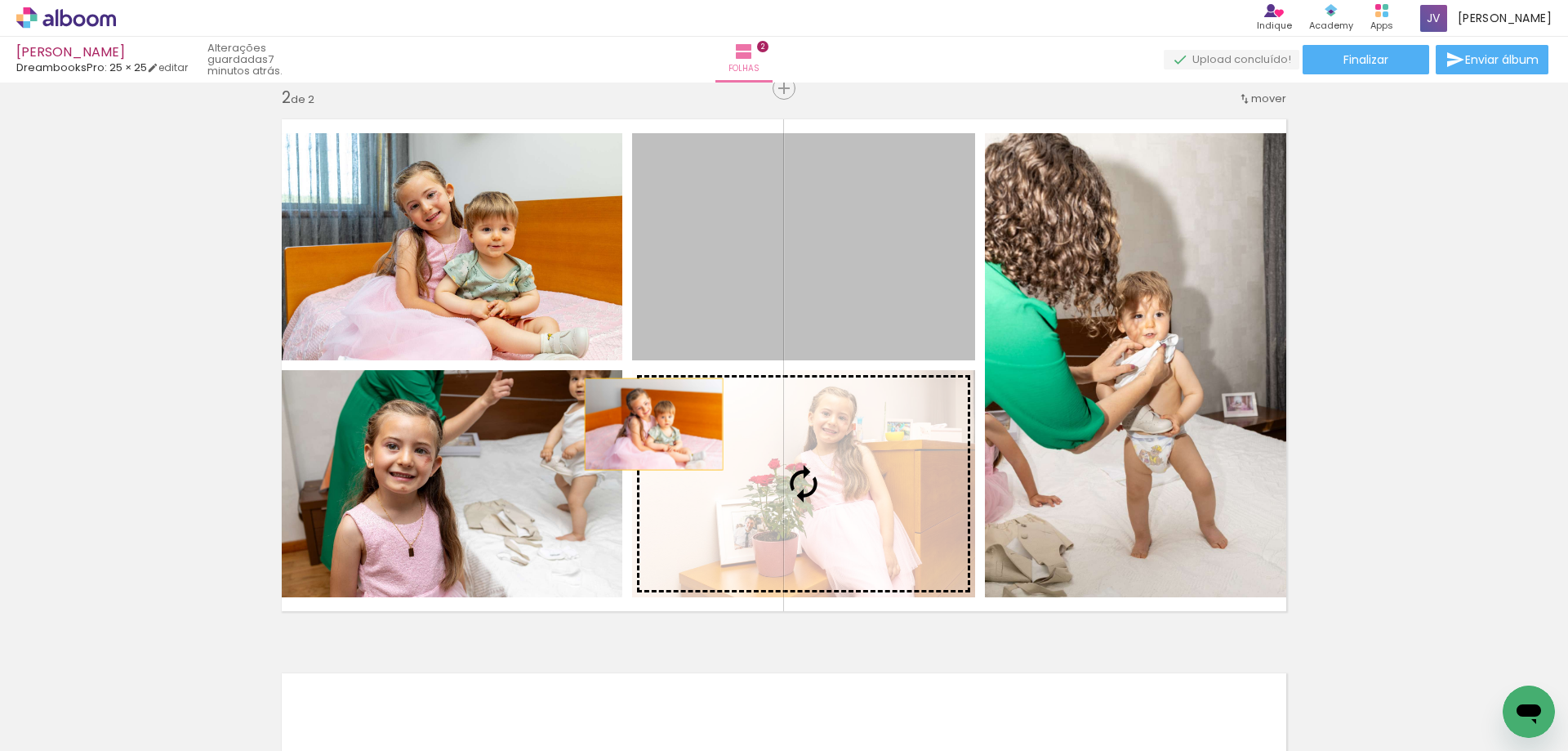
drag, startPoint x: 842, startPoint y: 310, endPoint x: 569, endPoint y: 454, distance: 308.7
click at [0, 0] on slot at bounding box center [0, 0] width 0 height 0
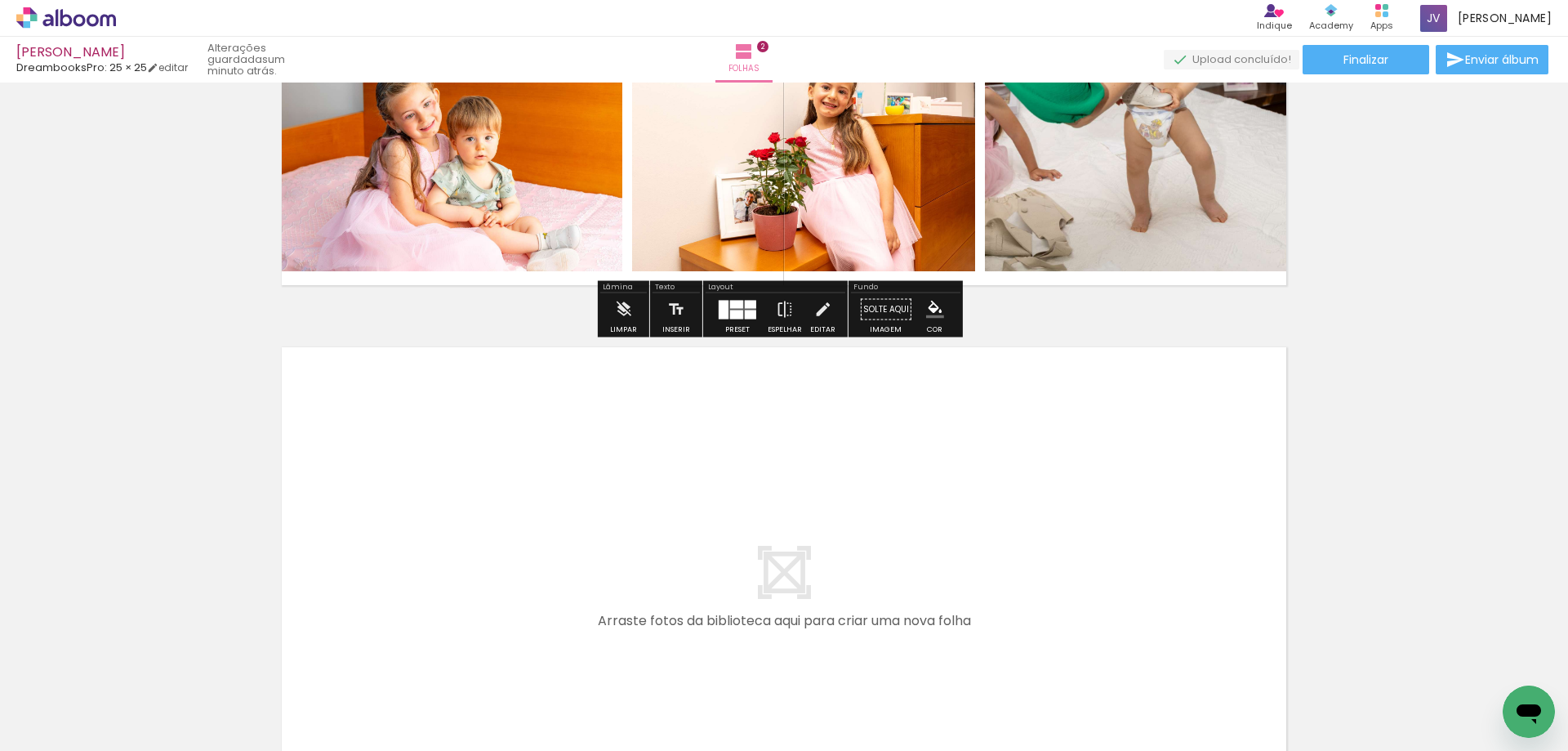
scroll to position [902, 0]
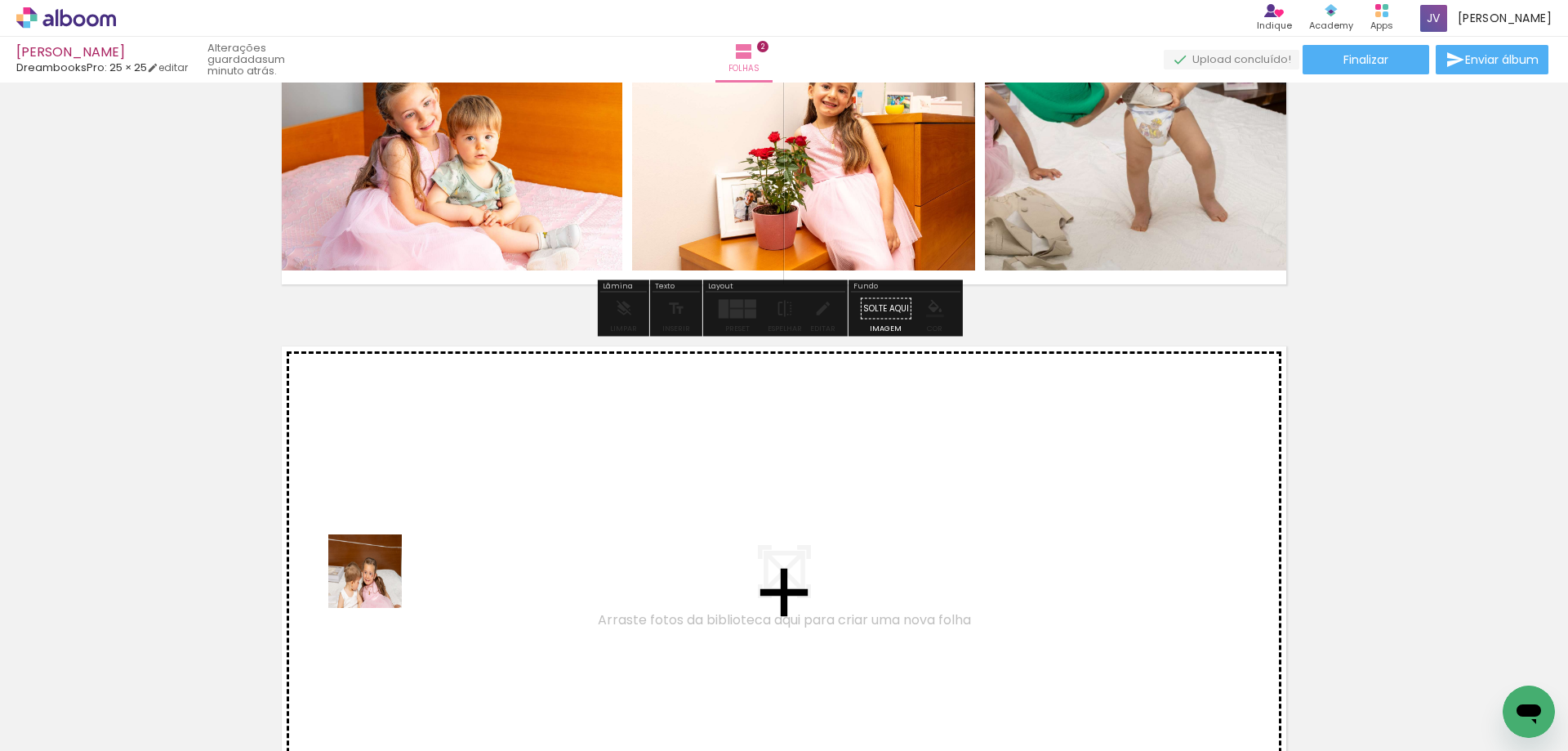
drag, startPoint x: 172, startPoint y: 707, endPoint x: 332, endPoint y: 661, distance: 166.5
click at [388, 576] on quentale-workspace at bounding box center [784, 376] width 1568 height 751
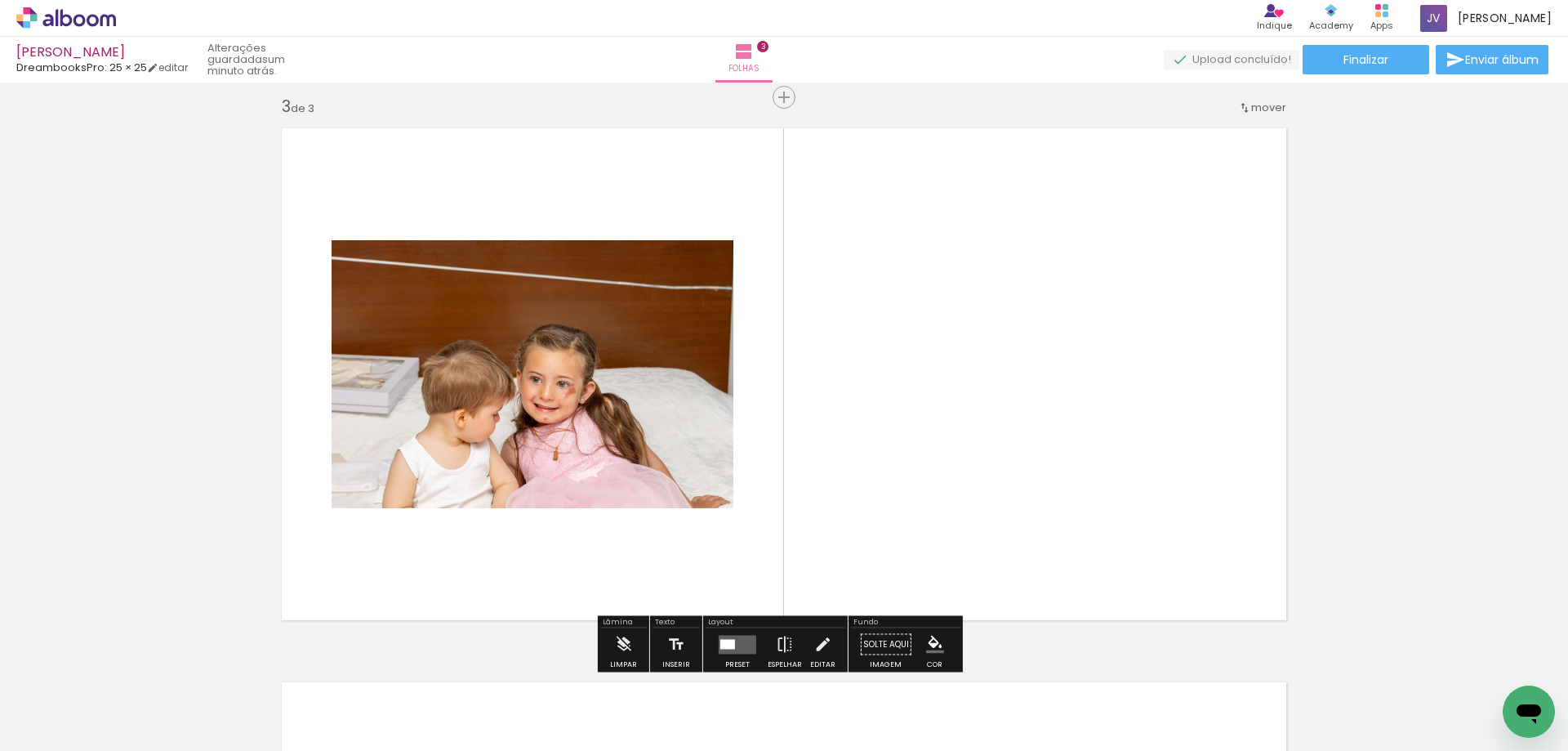
scroll to position [1129, 0]
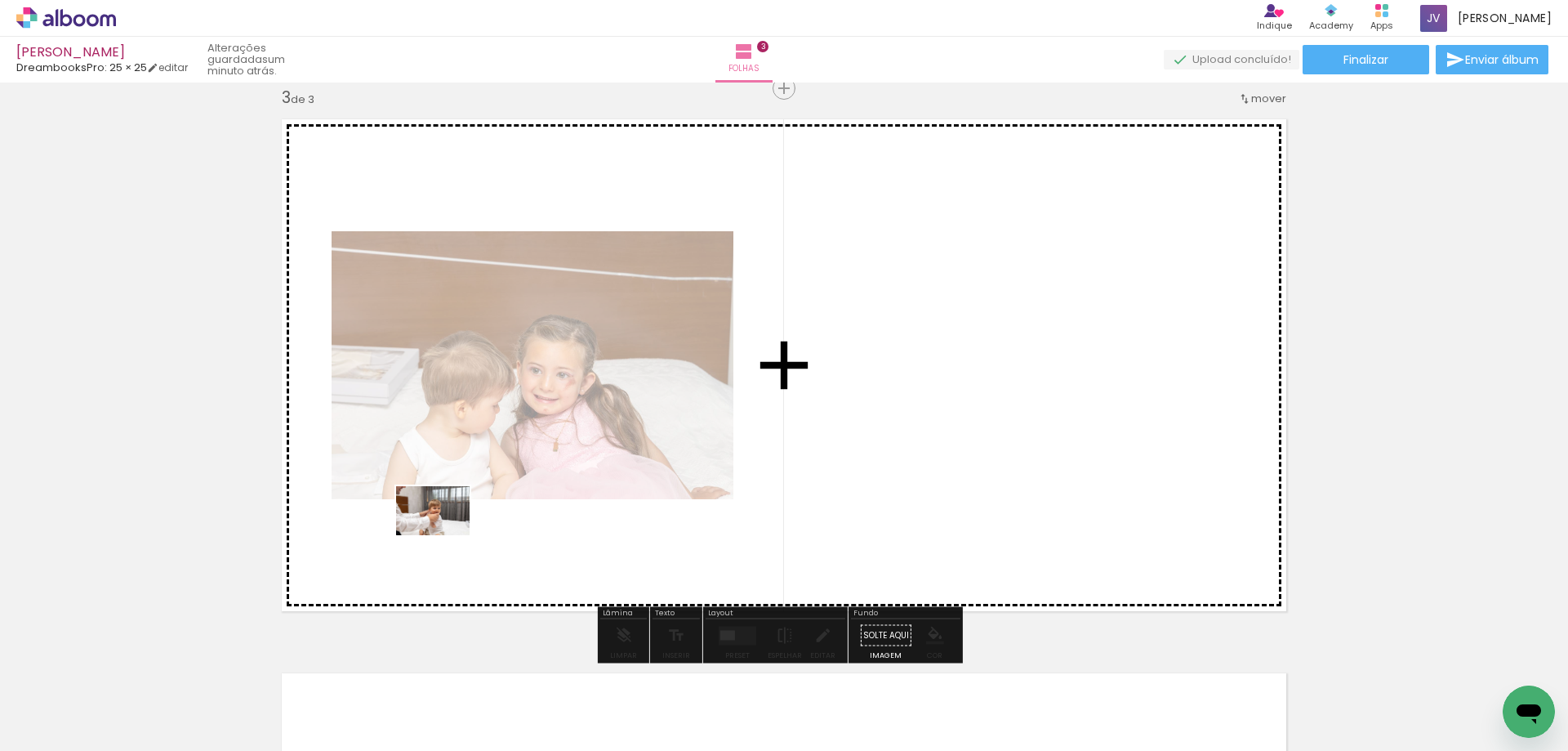
drag, startPoint x: 190, startPoint y: 704, endPoint x: 445, endPoint y: 535, distance: 305.9
click at [445, 535] on quentale-workspace at bounding box center [784, 376] width 1568 height 751
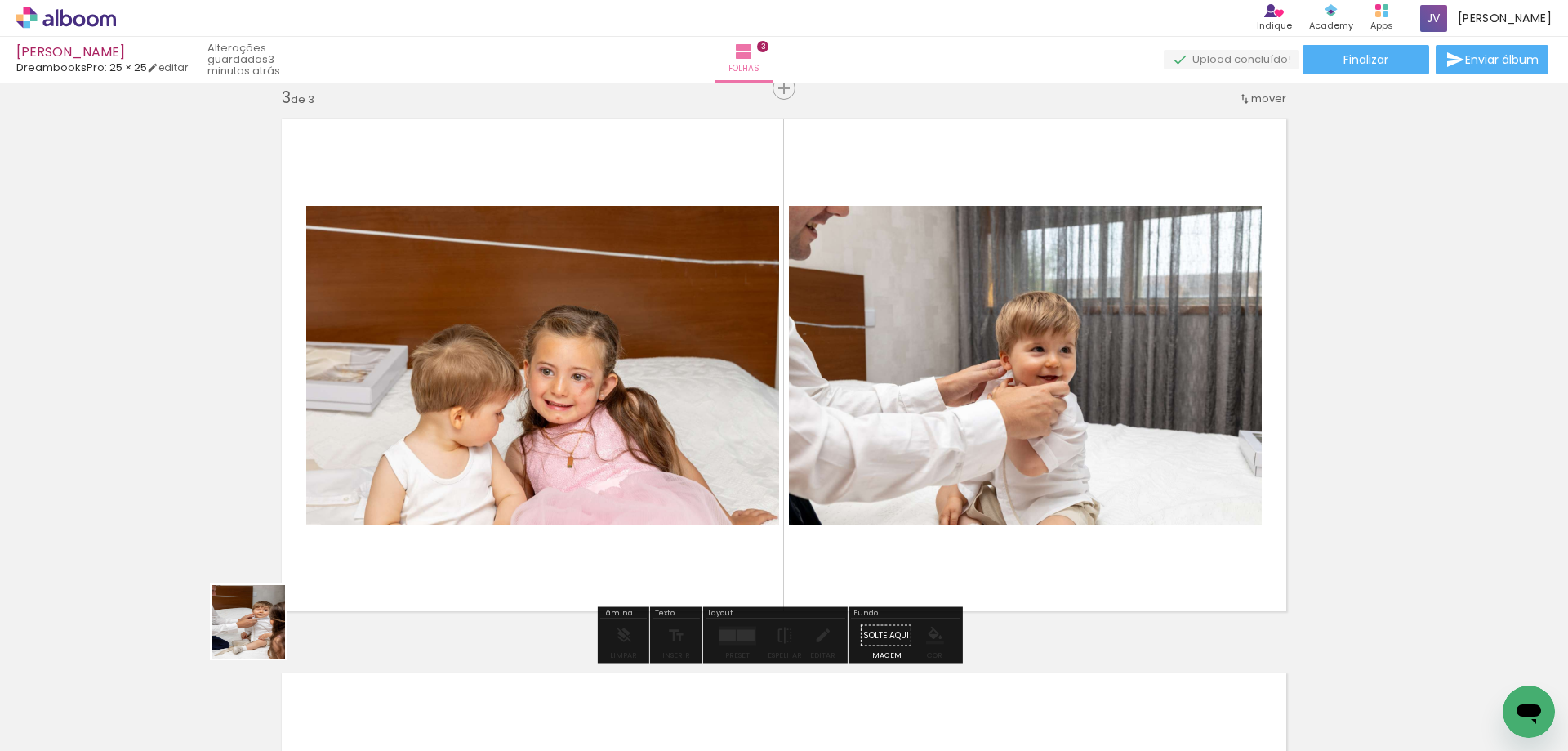
drag, startPoint x: 178, startPoint y: 705, endPoint x: 219, endPoint y: 672, distance: 52.6
click at [356, 554] on quentale-workspace at bounding box center [784, 376] width 1568 height 751
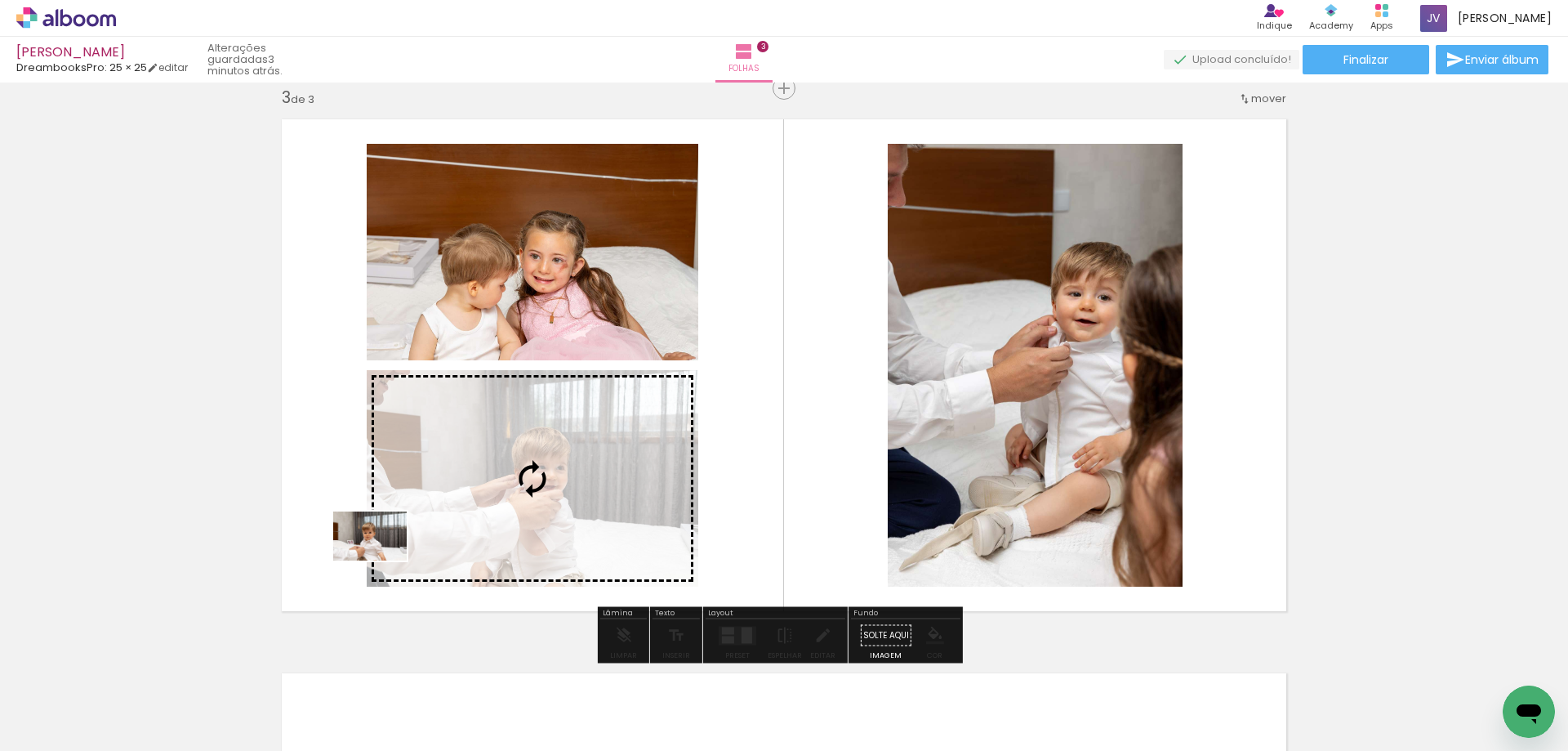
drag, startPoint x: 235, startPoint y: 657, endPoint x: 382, endPoint y: 560, distance: 176.1
click at [382, 560] on quentale-workspace at bounding box center [784, 376] width 1568 height 751
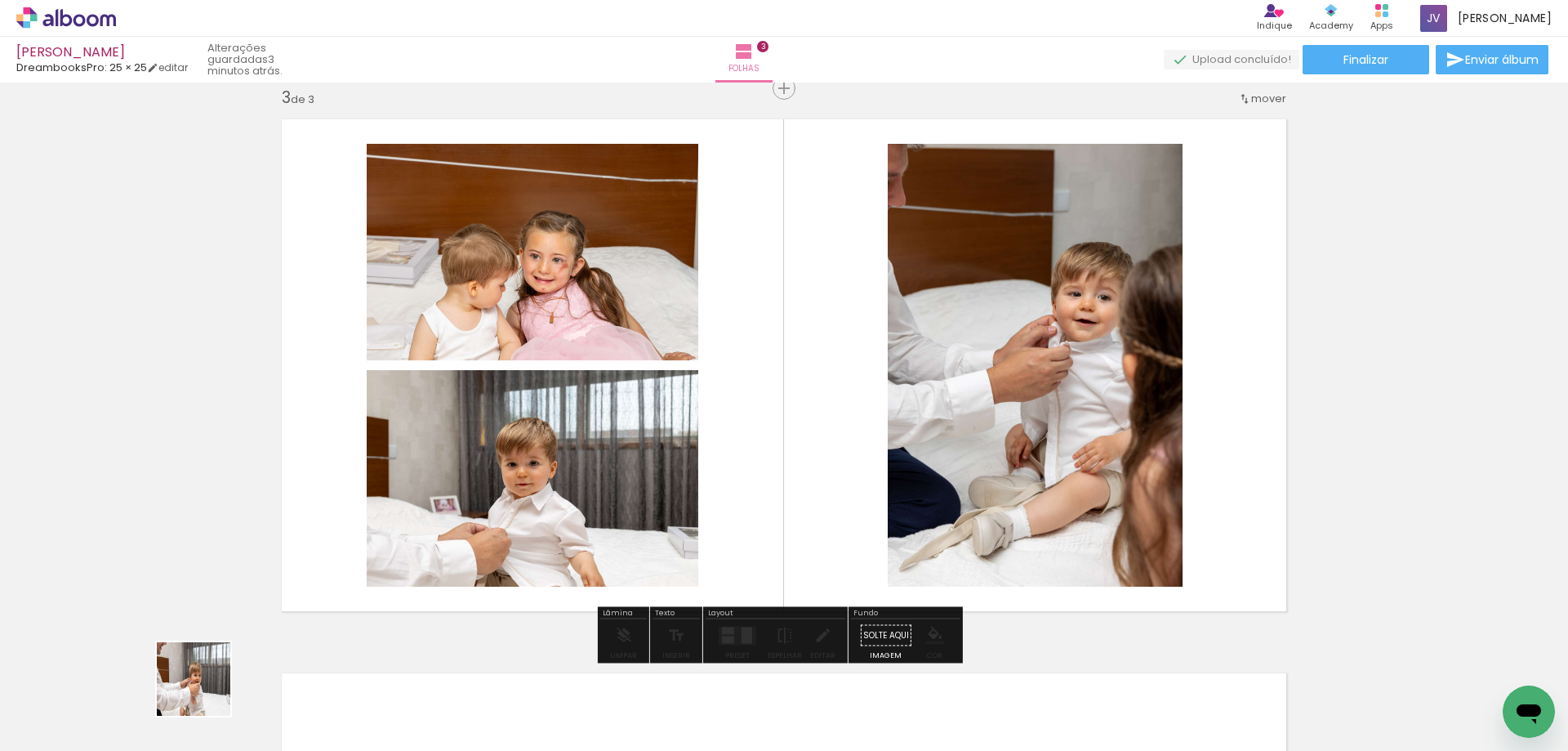
drag, startPoint x: 187, startPoint y: 711, endPoint x: 254, endPoint y: 680, distance: 73.8
click at [361, 592] on quentale-workspace at bounding box center [784, 376] width 1568 height 751
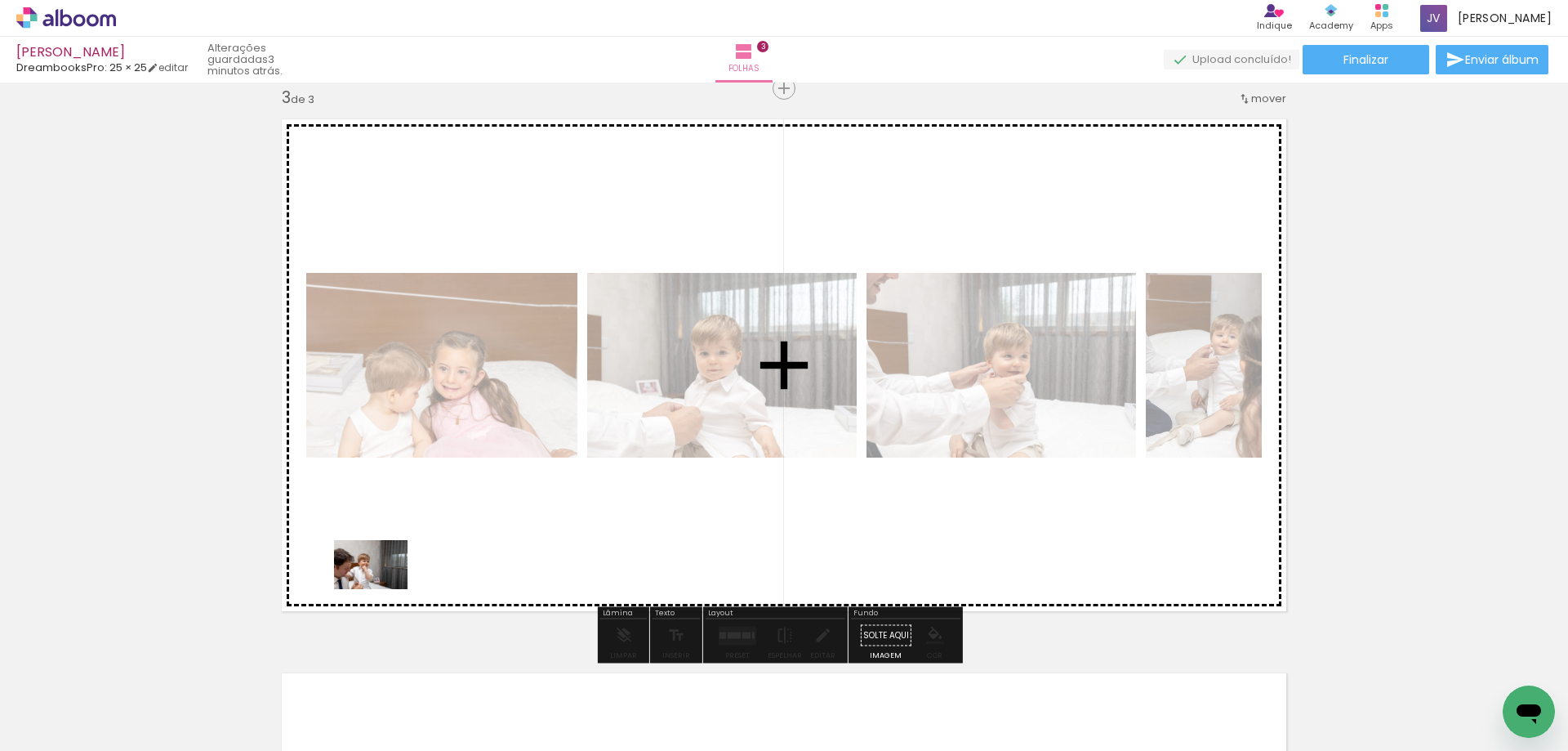
drag, startPoint x: 178, startPoint y: 713, endPoint x: 415, endPoint y: 563, distance: 280.5
click at [414, 563] on quentale-workspace at bounding box center [784, 376] width 1568 height 751
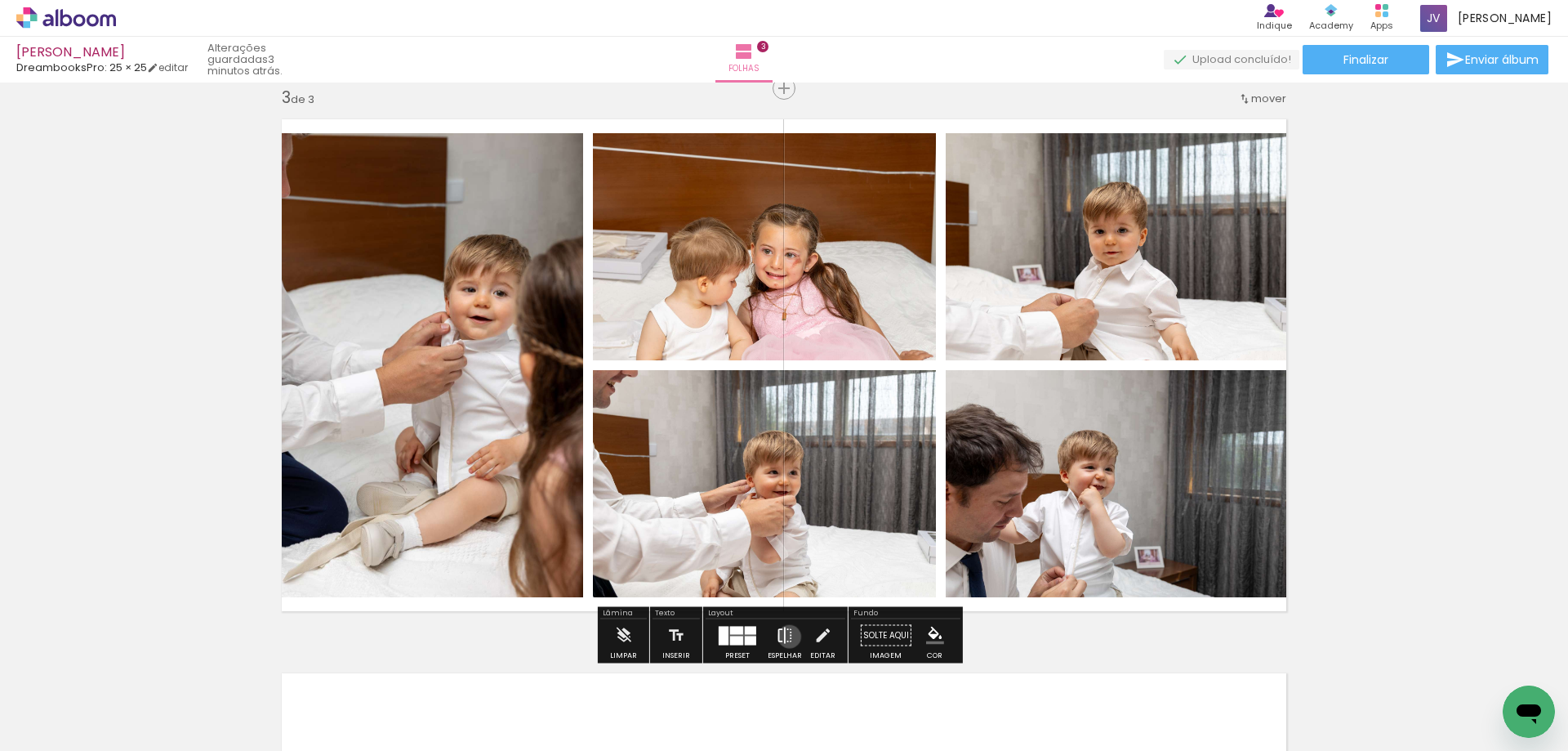
click at [786, 637] on iron-icon at bounding box center [785, 636] width 18 height 33
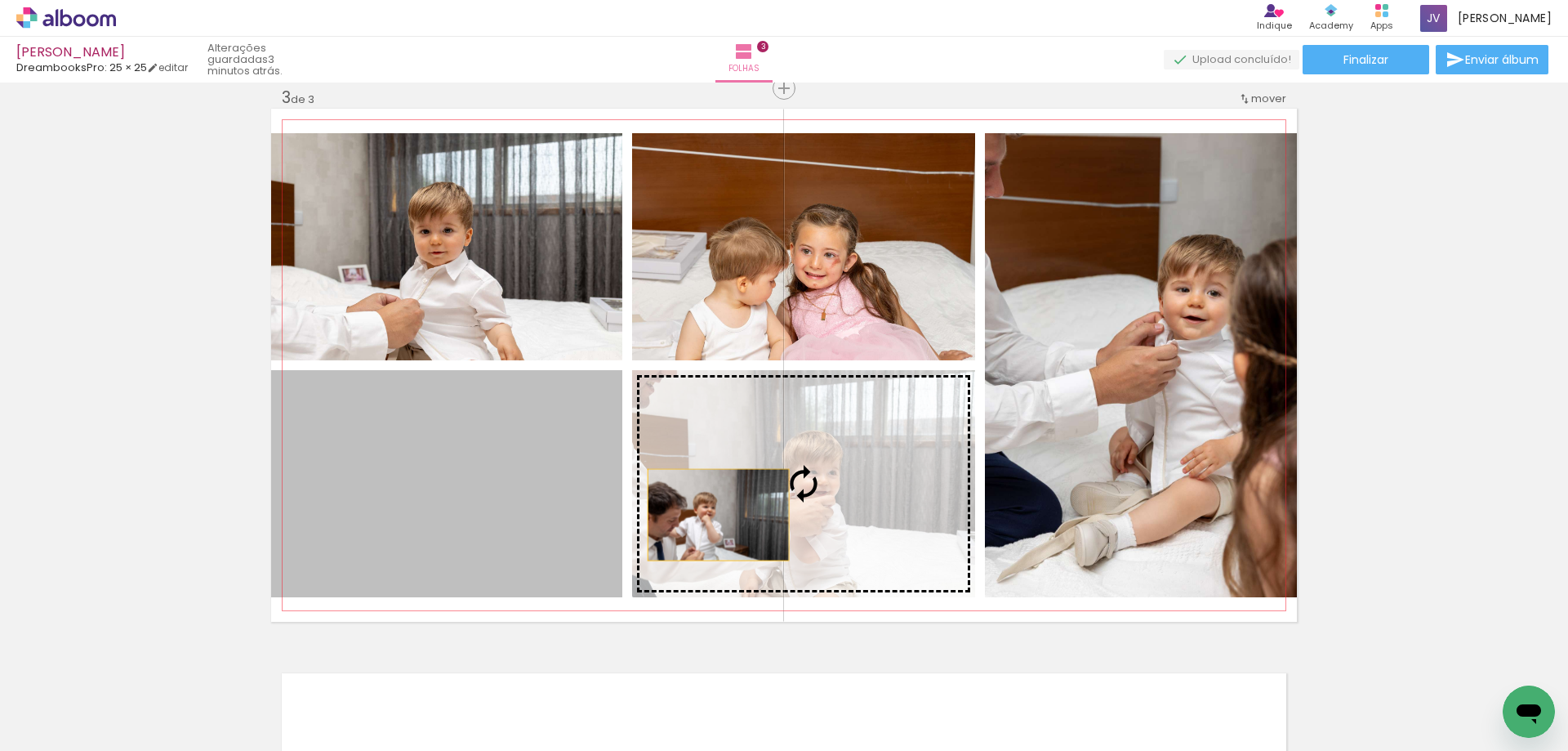
drag, startPoint x: 556, startPoint y: 534, endPoint x: 736, endPoint y: 514, distance: 181.1
click at [0, 0] on slot at bounding box center [0, 0] width 0 height 0
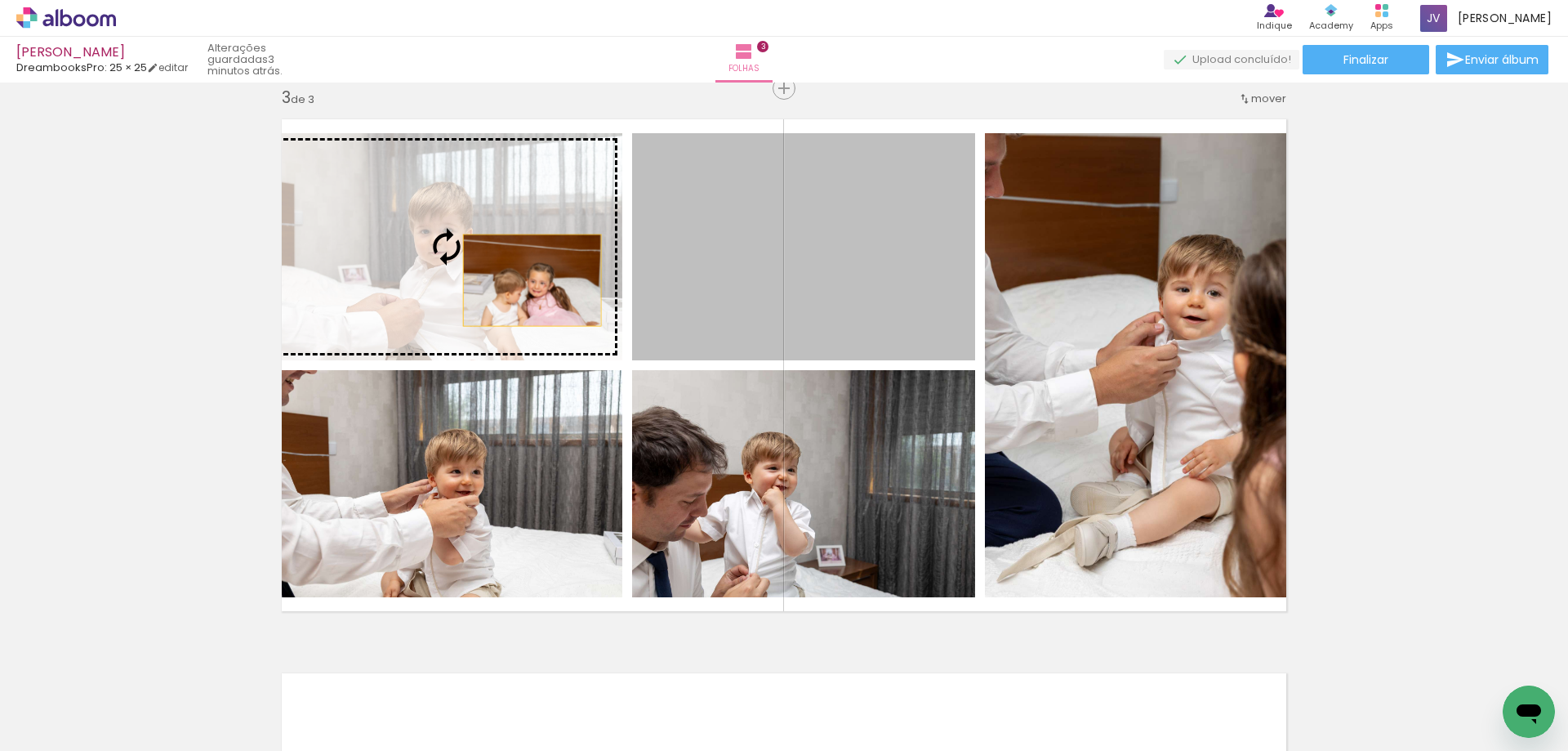
drag, startPoint x: 692, startPoint y: 308, endPoint x: 526, endPoint y: 279, distance: 168.5
click at [0, 0] on slot at bounding box center [0, 0] width 0 height 0
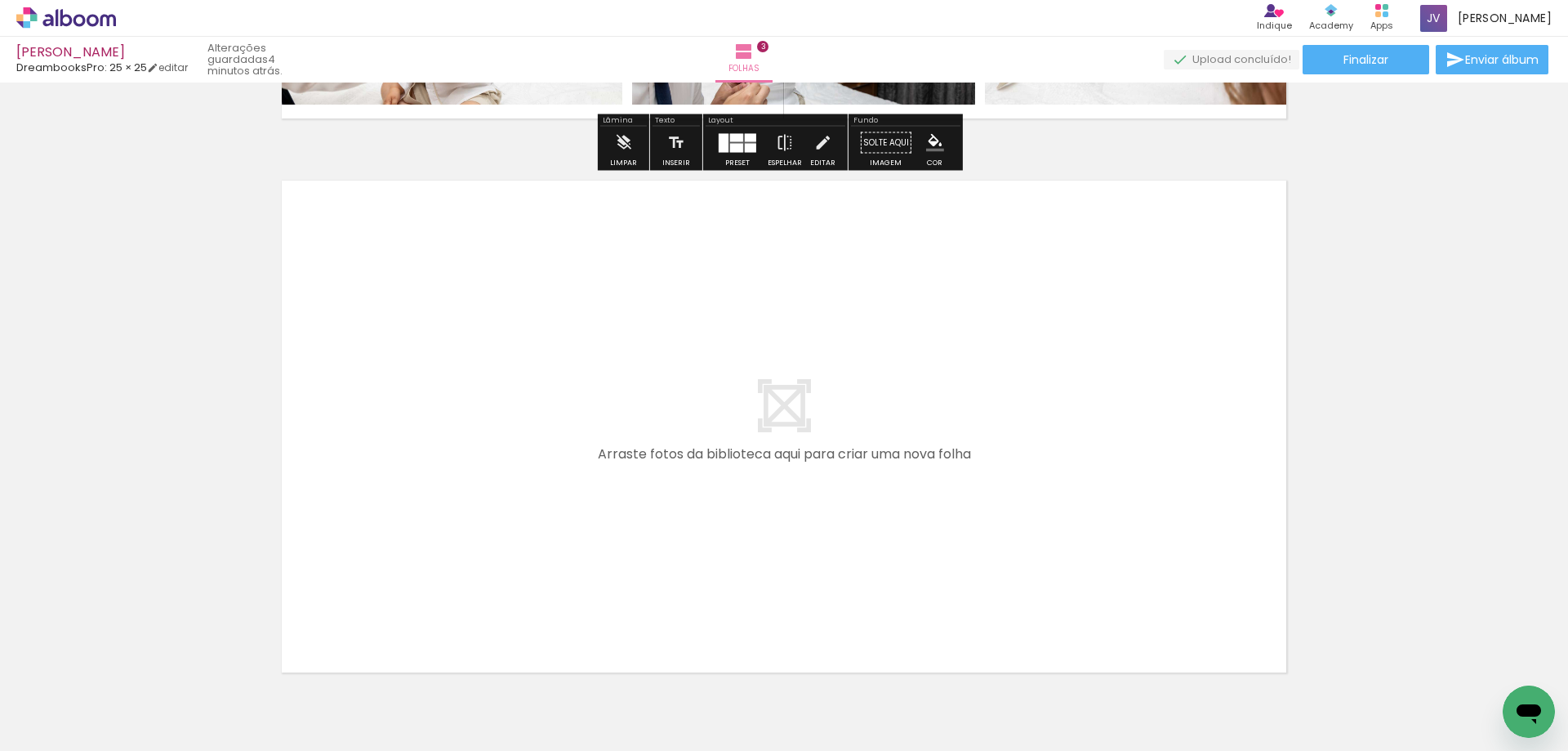
scroll to position [1713, 0]
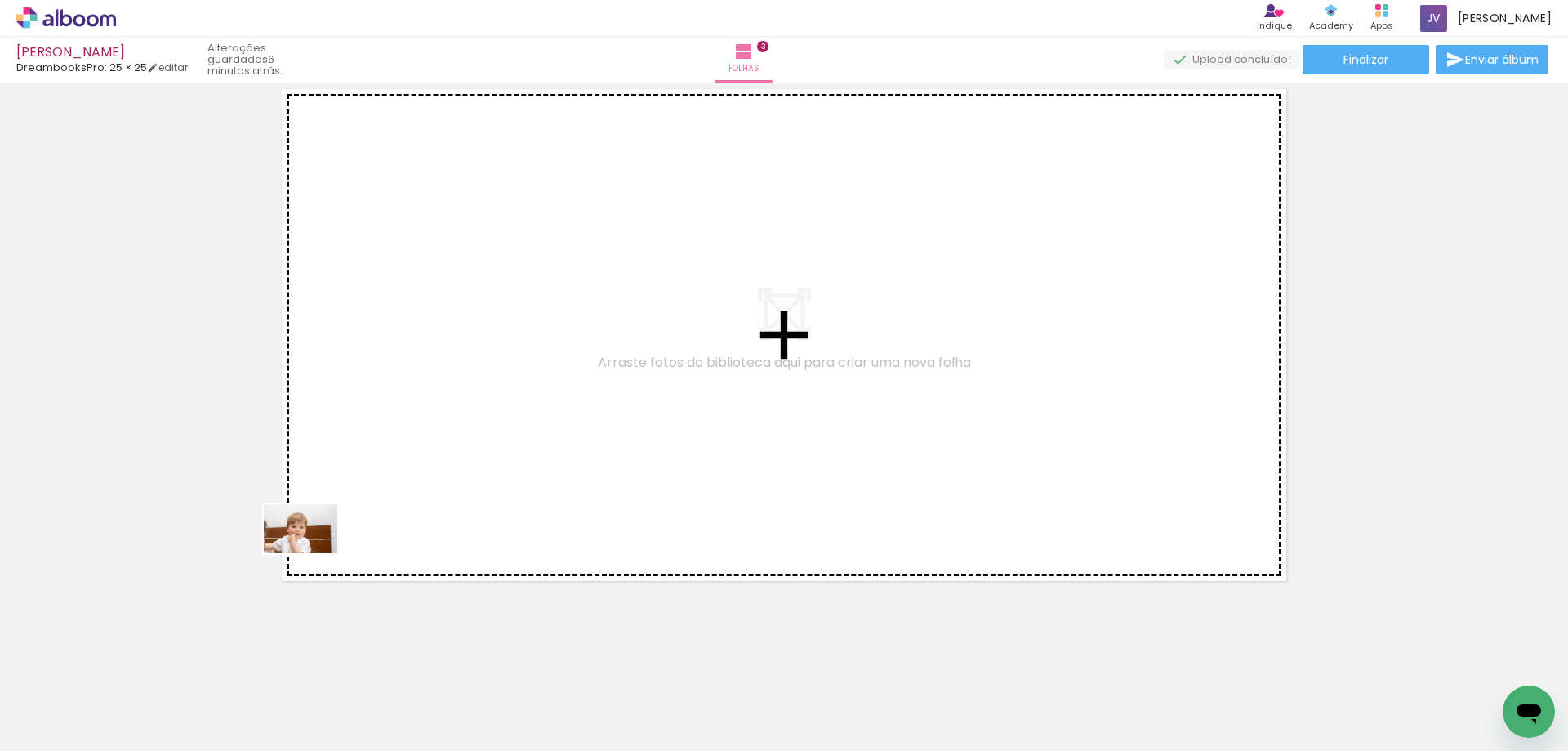
drag, startPoint x: 170, startPoint y: 713, endPoint x: 240, endPoint y: 661, distance: 87.2
click at [313, 552] on quentale-workspace at bounding box center [784, 376] width 1568 height 751
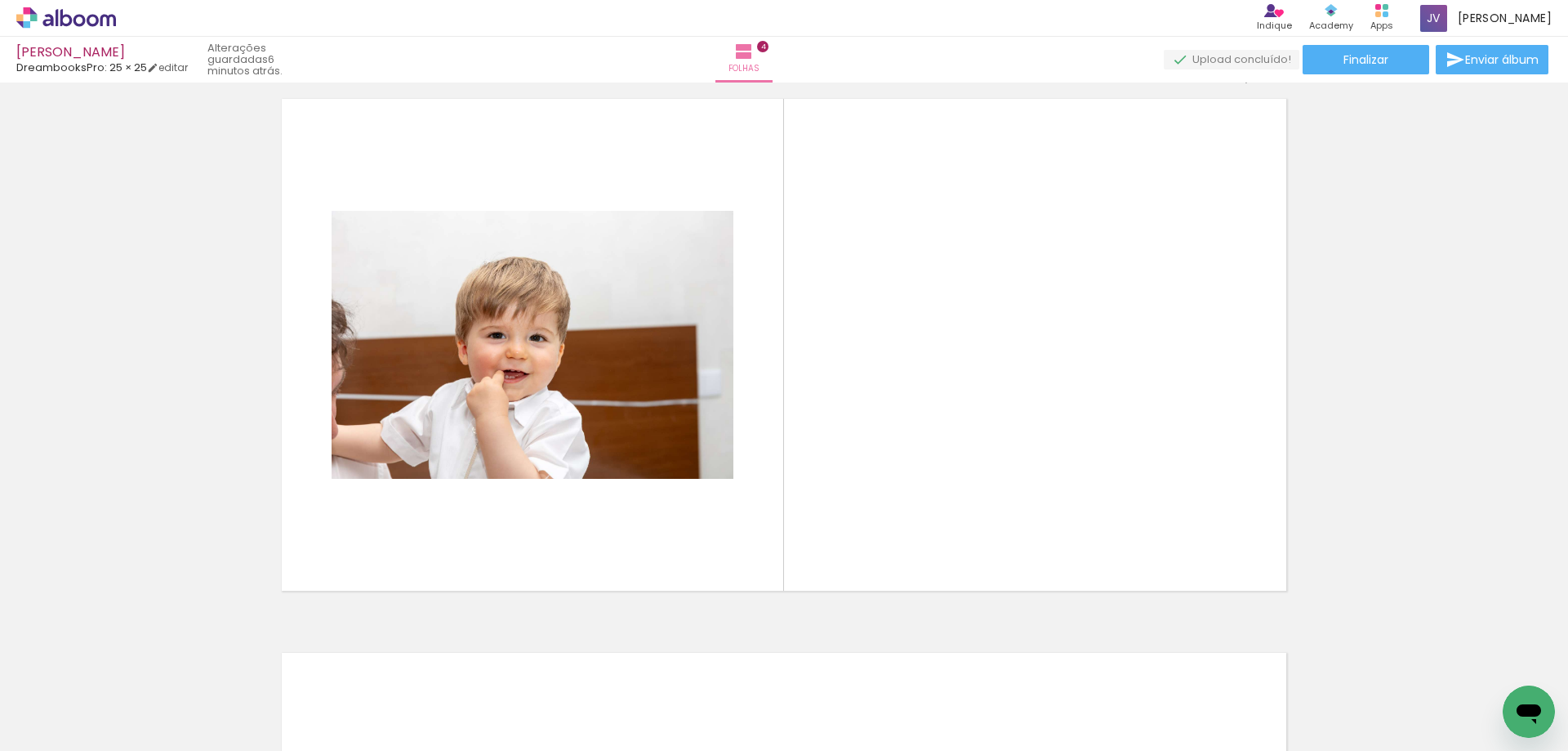
scroll to position [1683, 0]
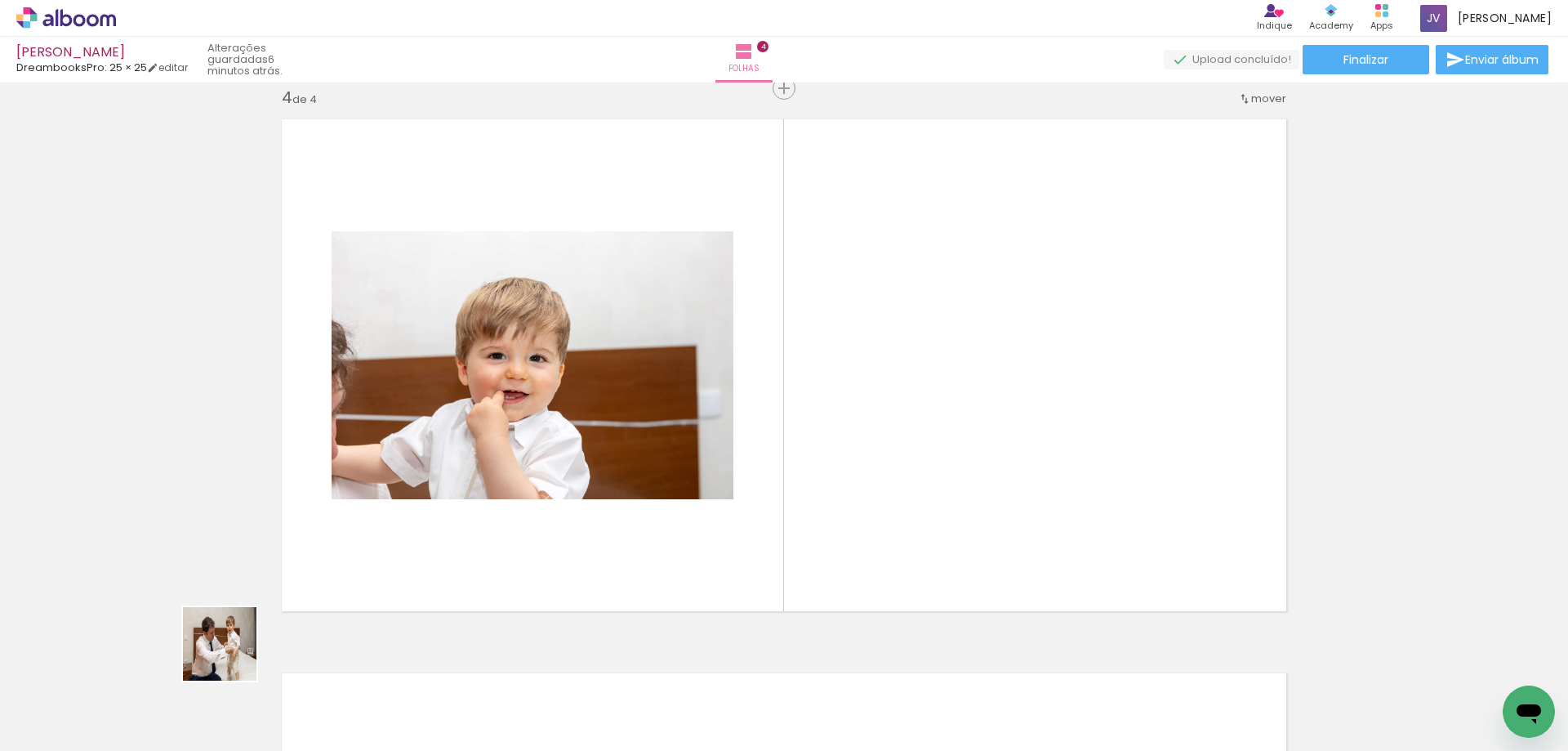
drag, startPoint x: 201, startPoint y: 693, endPoint x: 316, endPoint y: 621, distance: 135.7
click at [402, 519] on quentale-workspace at bounding box center [784, 376] width 1568 height 751
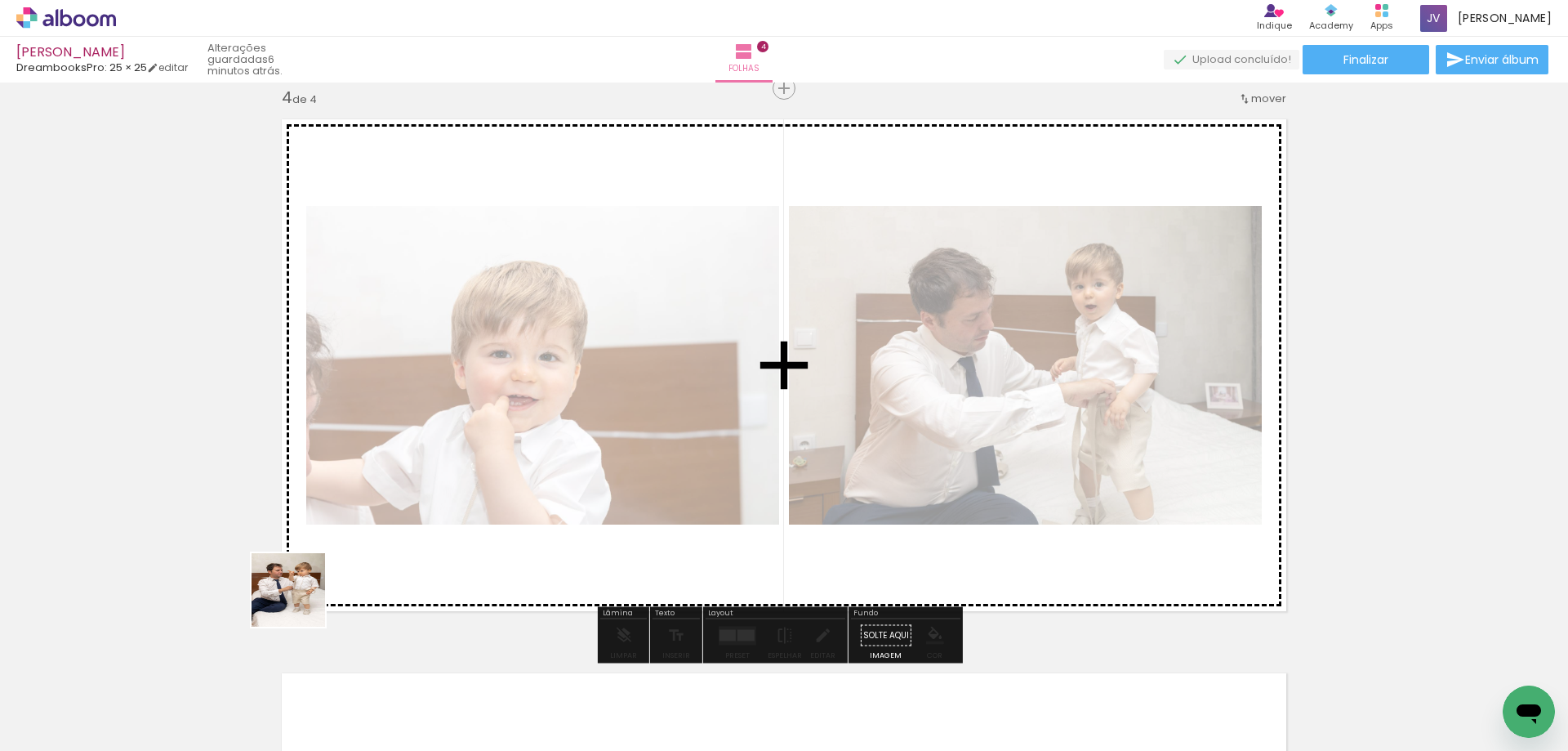
drag, startPoint x: 195, startPoint y: 706, endPoint x: 398, endPoint y: 536, distance: 264.8
click at [398, 536] on quentale-workspace at bounding box center [784, 376] width 1568 height 751
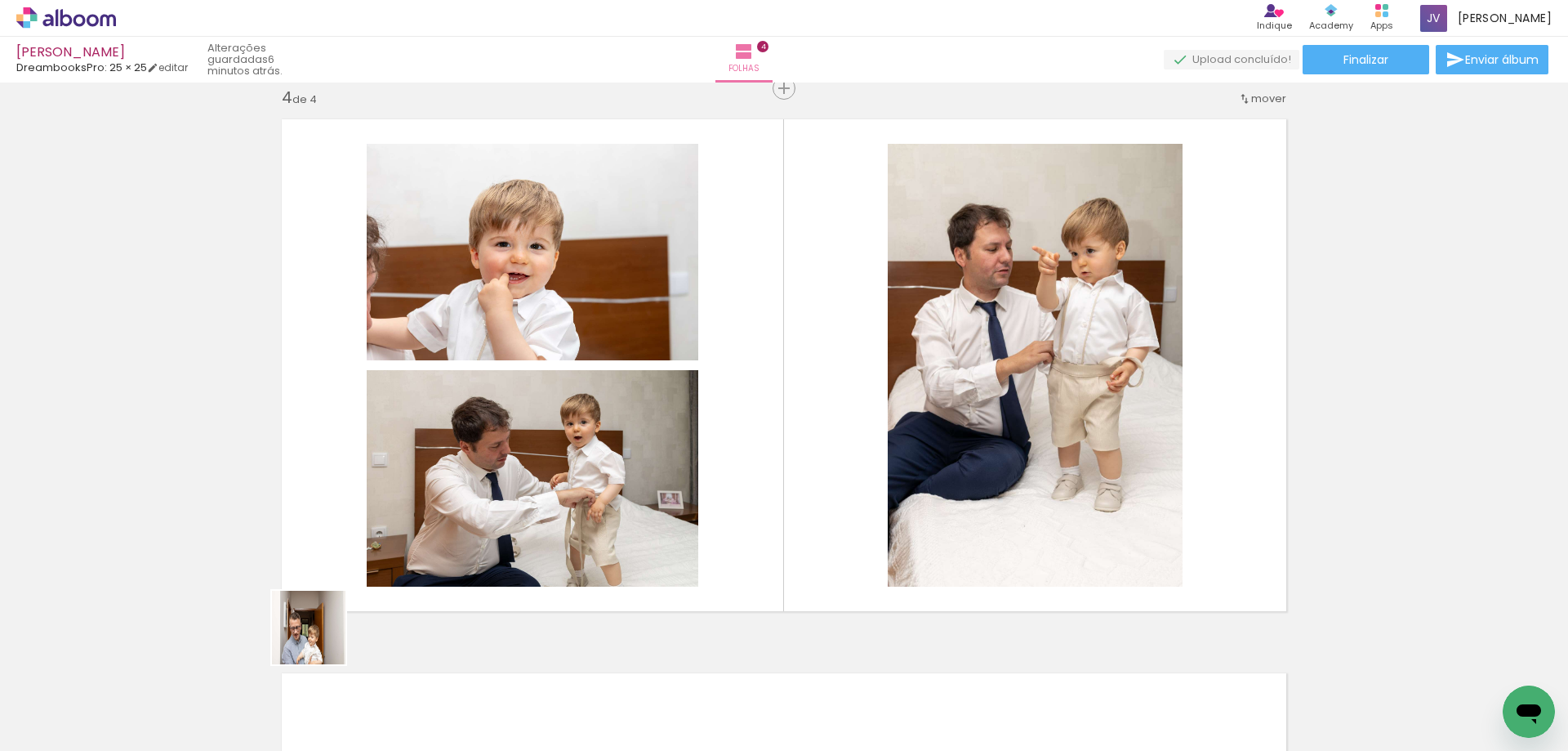
drag, startPoint x: 186, startPoint y: 709, endPoint x: 318, endPoint y: 618, distance: 160.3
click at [374, 573] on quentale-workspace at bounding box center [784, 376] width 1568 height 751
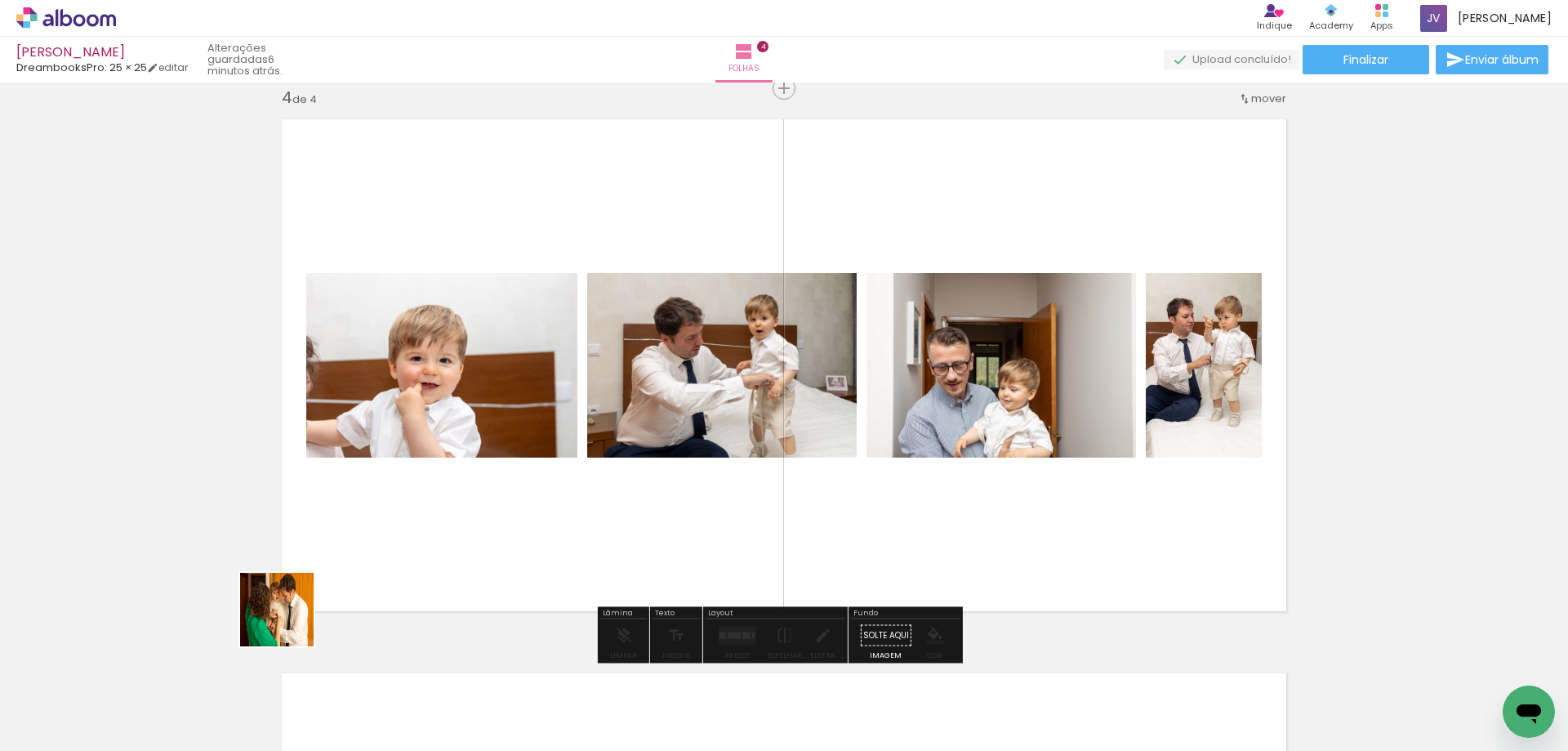
drag, startPoint x: 264, startPoint y: 641, endPoint x: 237, endPoint y: 679, distance: 46.6
click at [384, 518] on quentale-workspace at bounding box center [784, 376] width 1568 height 751
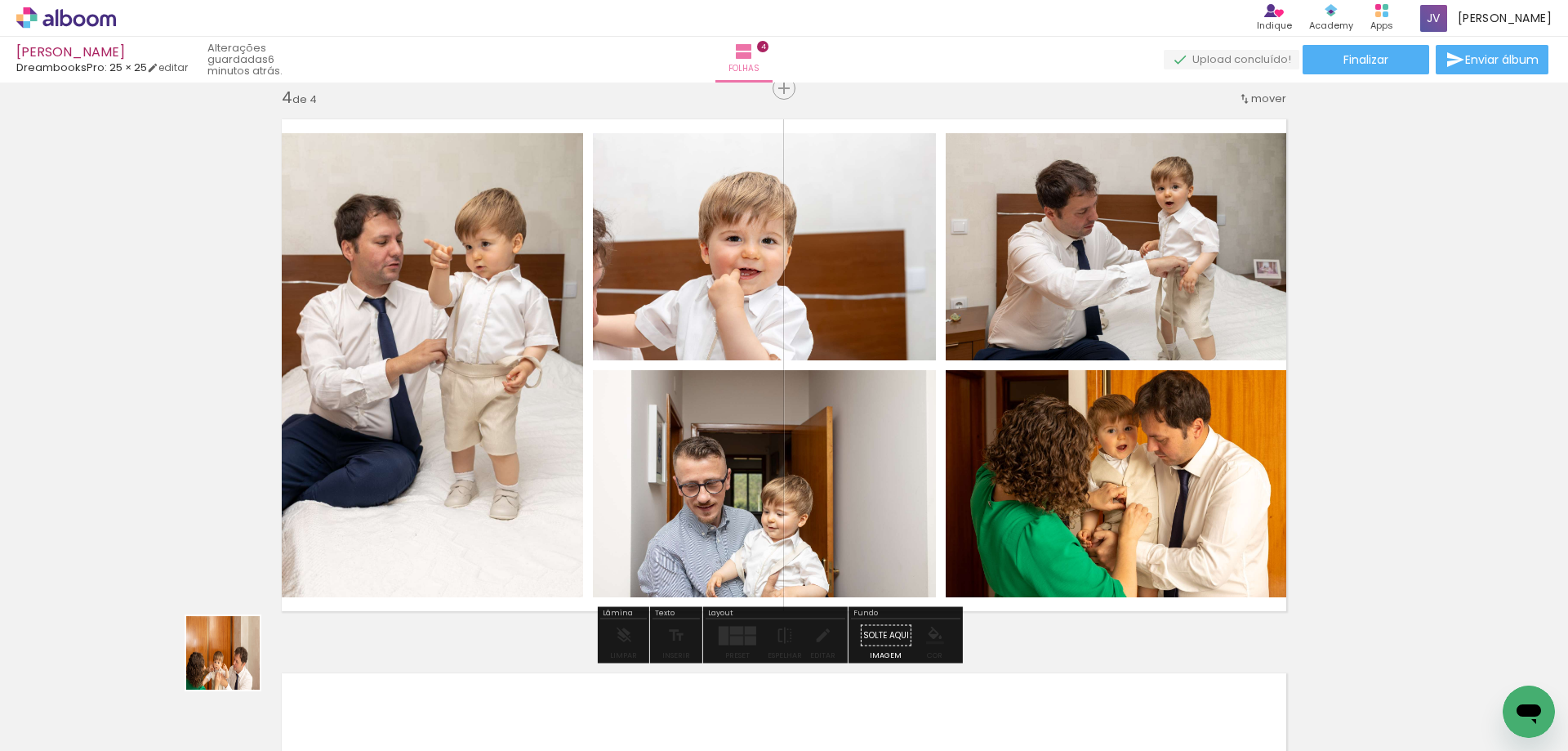
drag, startPoint x: 164, startPoint y: 714, endPoint x: 353, endPoint y: 574, distance: 235.2
click at [353, 574] on quentale-workspace at bounding box center [784, 376] width 1568 height 751
